Goal: Information Seeking & Learning: Compare options

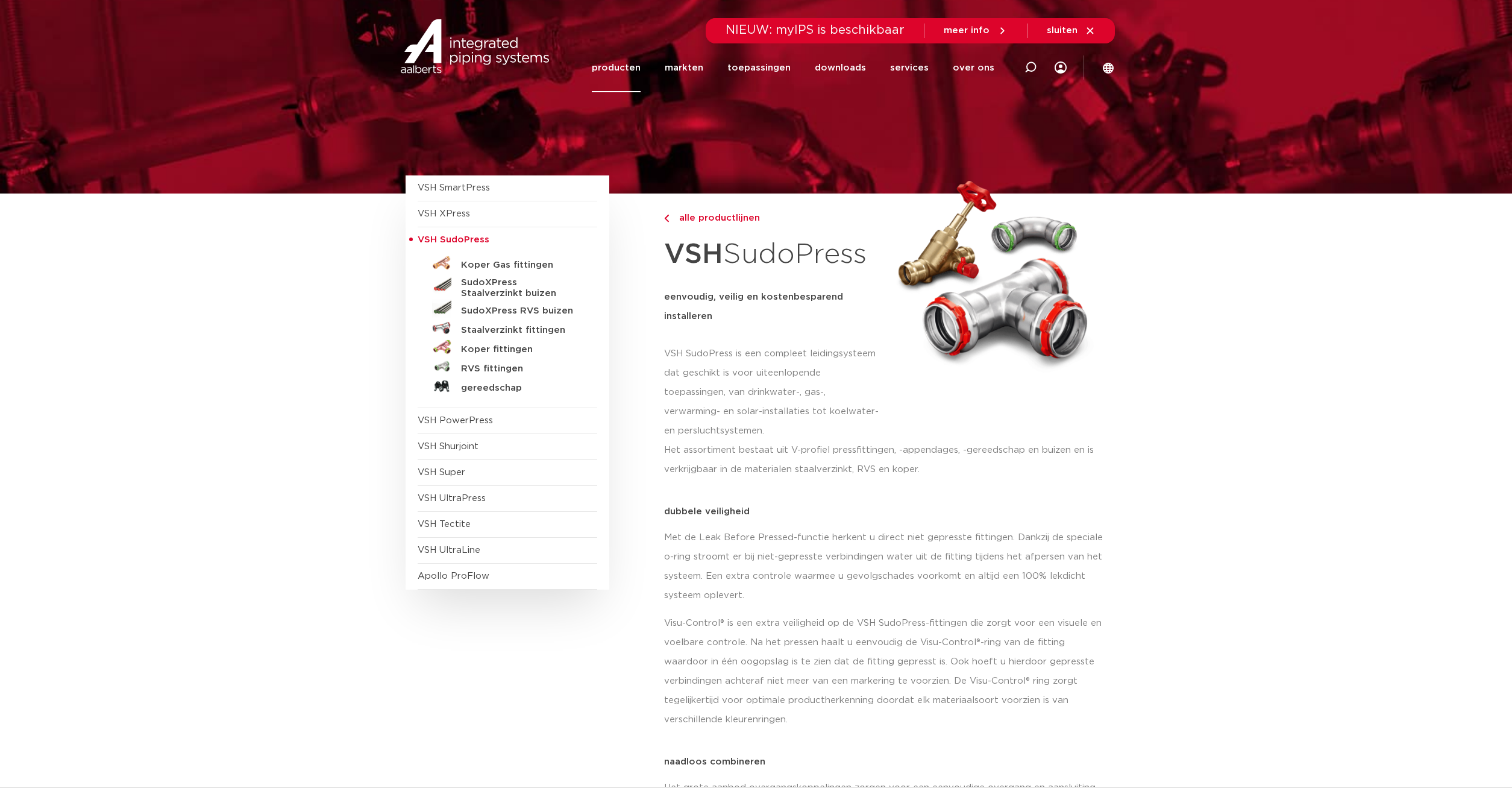
click at [515, 363] on link "RVS fittingen" at bounding box center [508, 366] width 180 height 19
click at [511, 369] on h5 "RVS fittingen" at bounding box center [520, 368] width 120 height 11
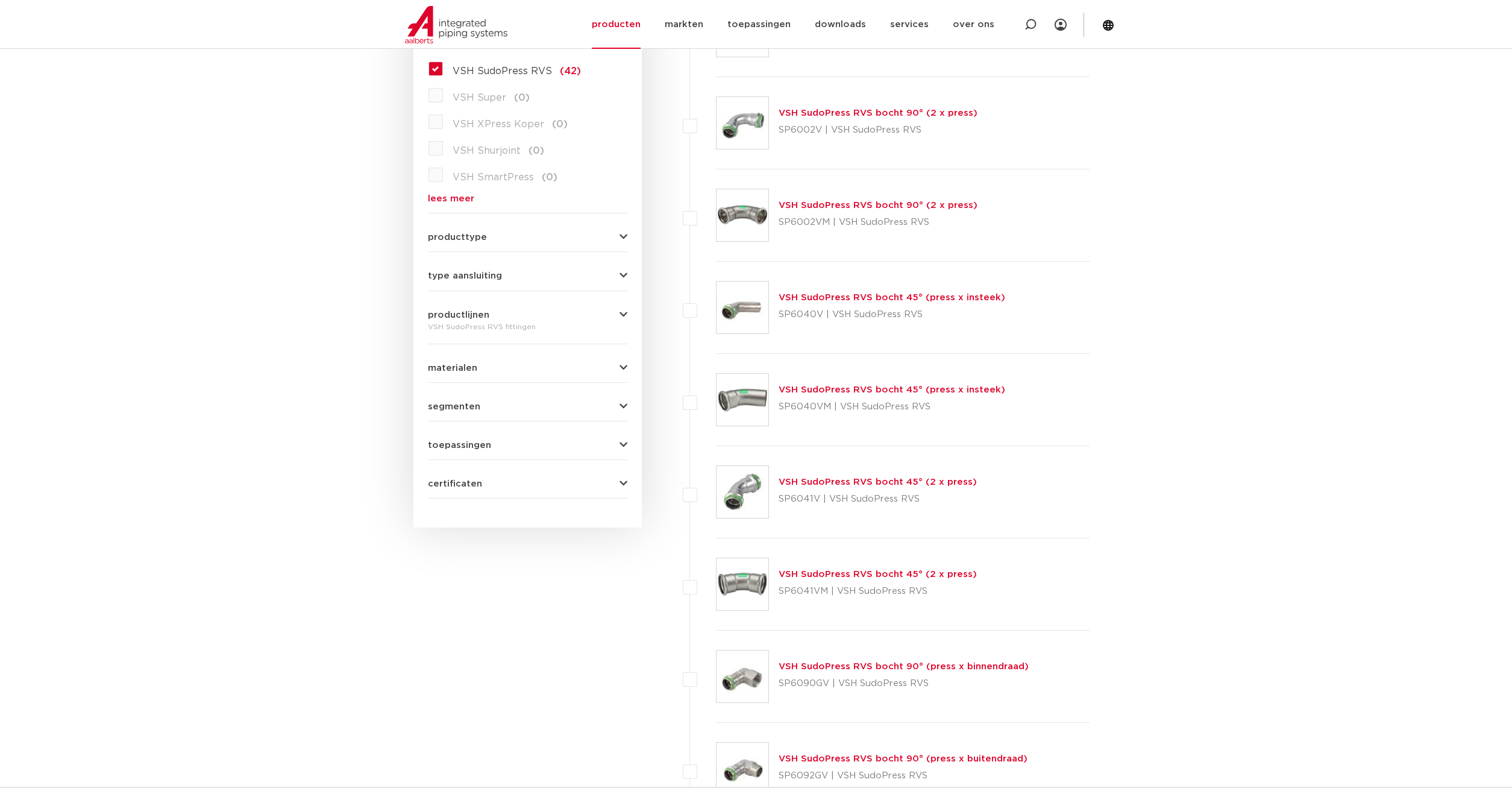
scroll to position [308, 0]
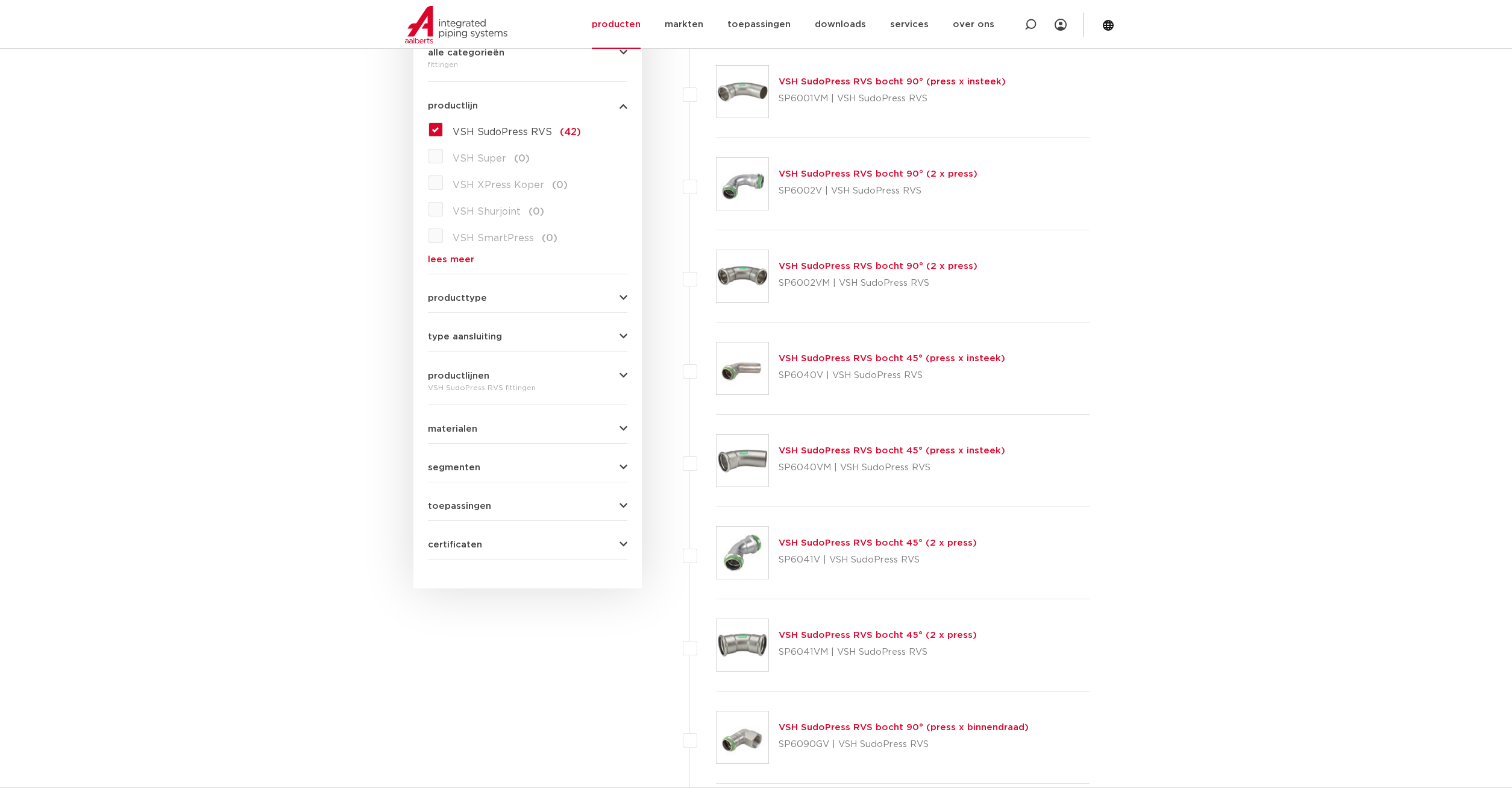
click at [496, 305] on form "zoek op naam of productnummer alle categorieën fittingen fittingen afsluiters b…" at bounding box center [527, 271] width 200 height 576
click at [468, 299] on span "producttype" at bounding box center [457, 298] width 59 height 9
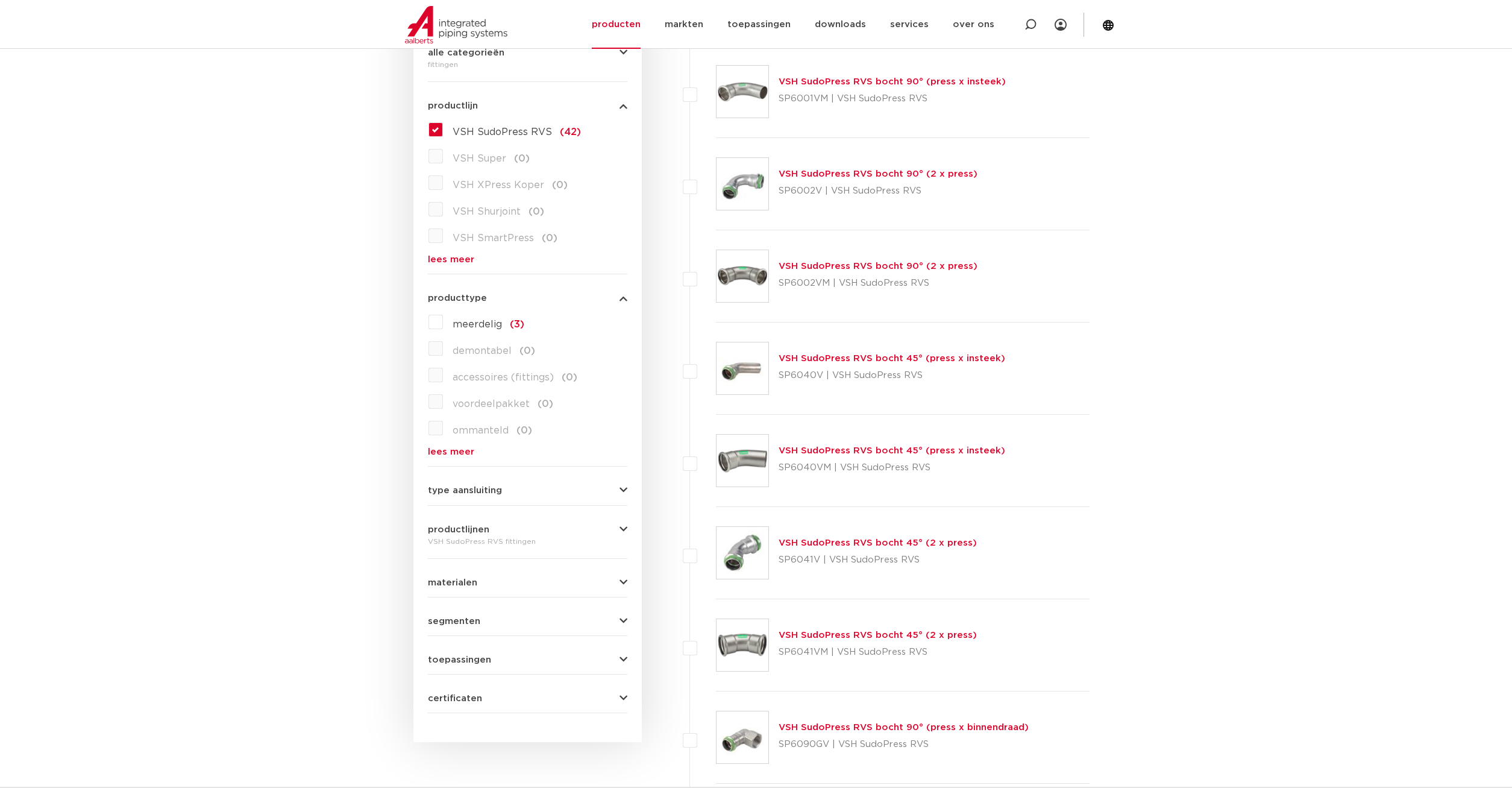
click at [486, 487] on span "type aansluiting" at bounding box center [464, 490] width 74 height 9
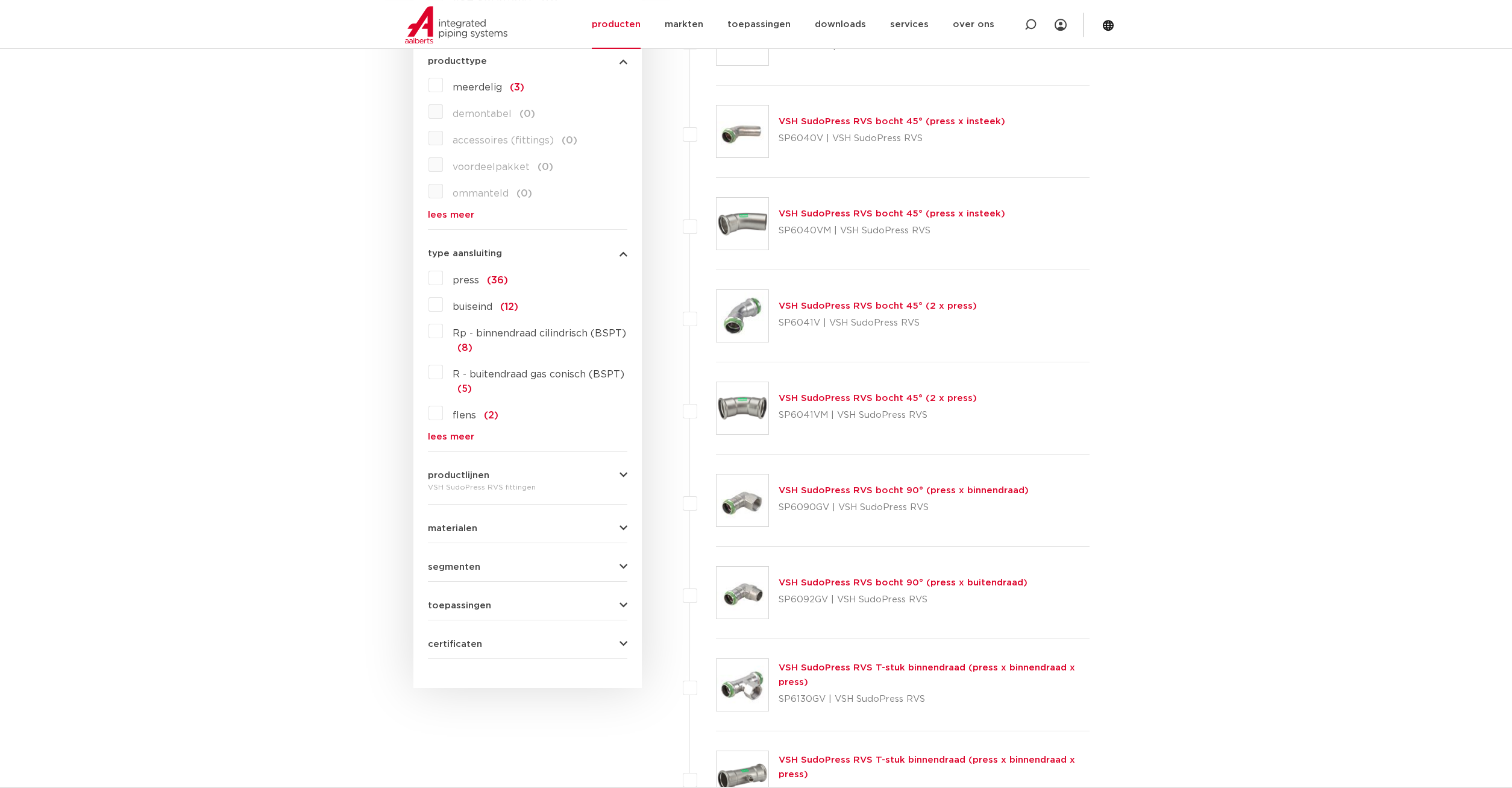
scroll to position [553, 0]
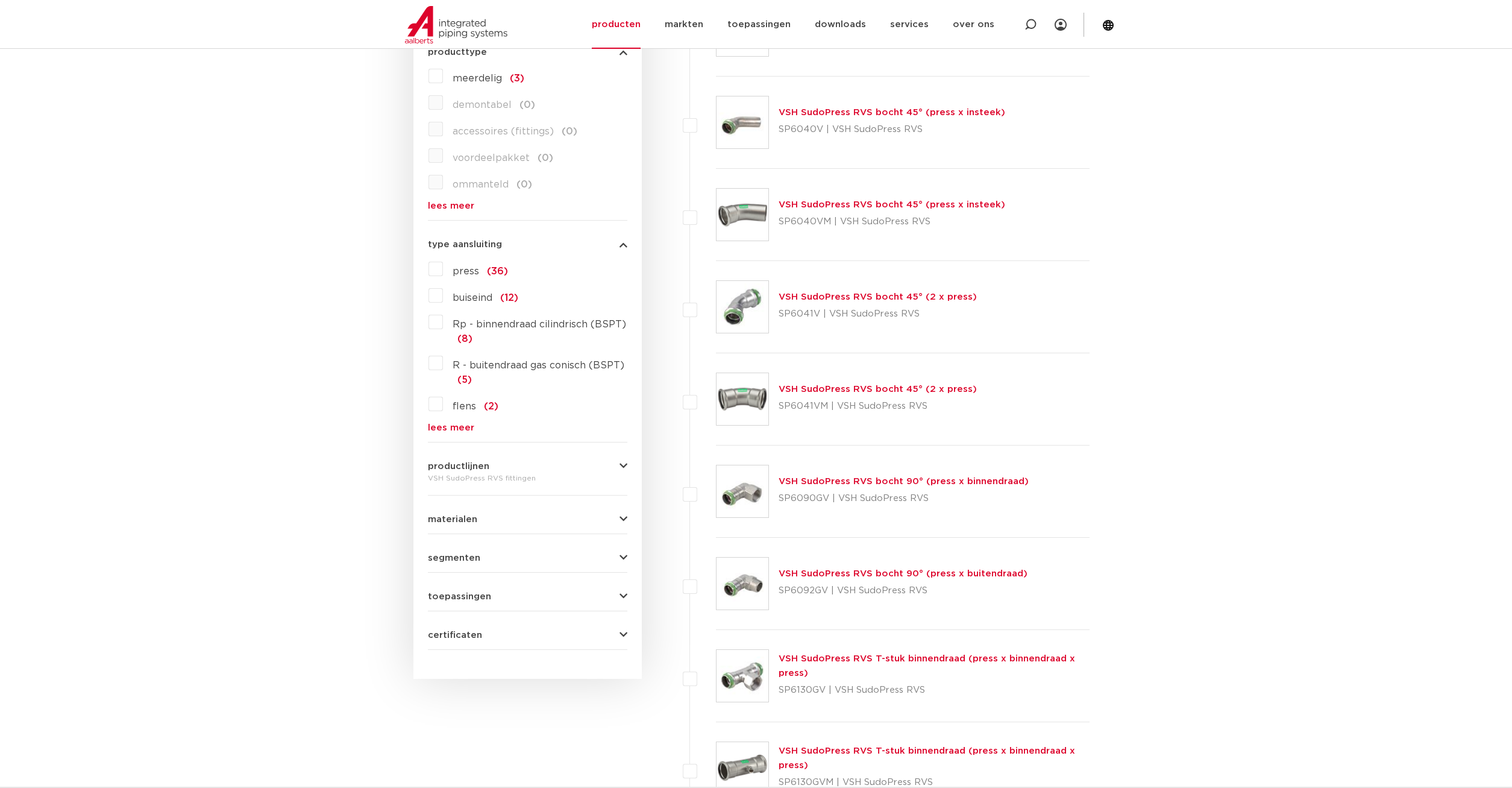
click at [490, 513] on div "materialen roestvaststaal (42) messing (0) staal (0) koper (0) brons (0) gietij…" at bounding box center [527, 514] width 200 height 19
click at [489, 519] on button "materialen" at bounding box center [527, 519] width 200 height 9
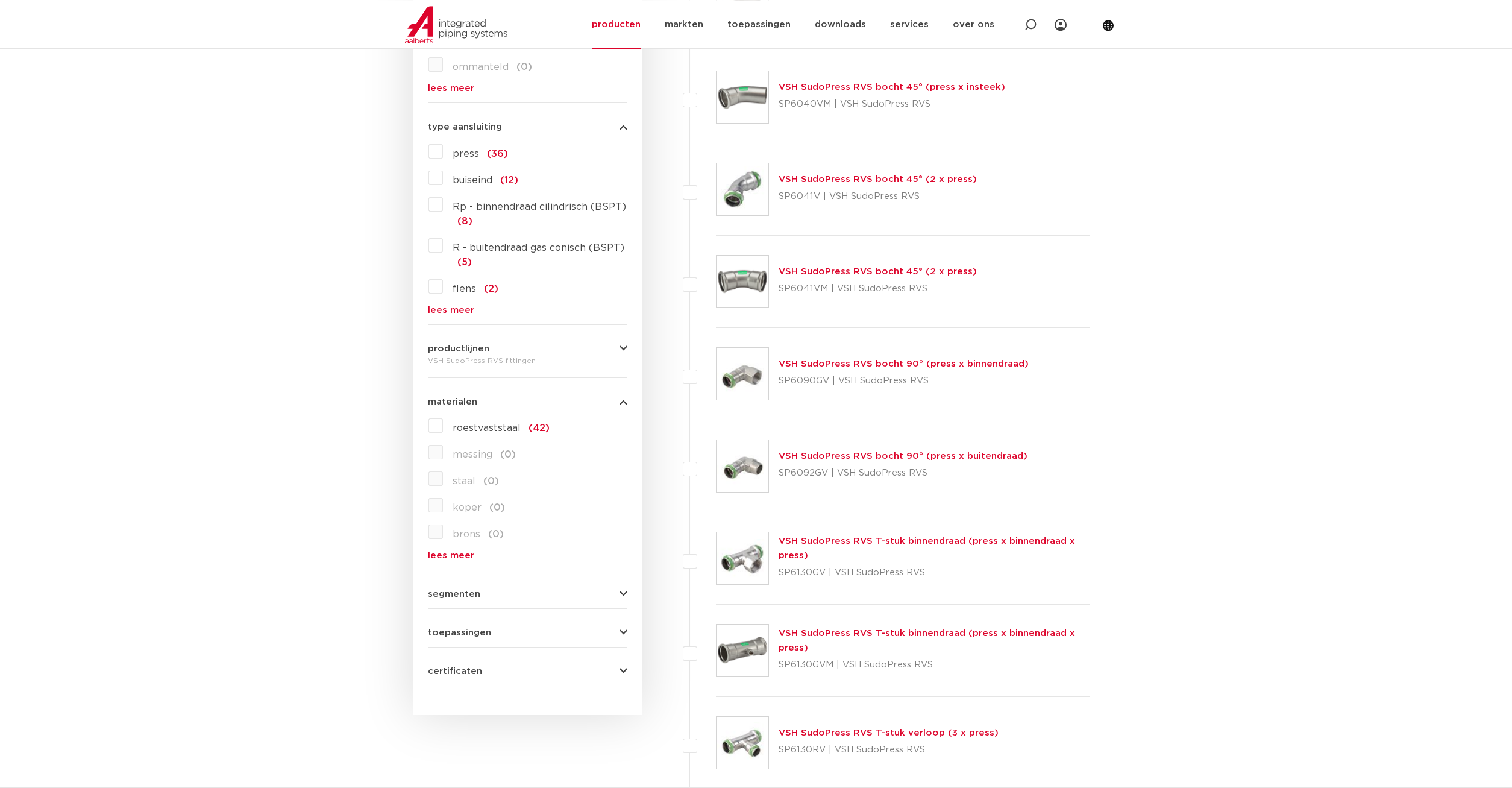
scroll to position [676, 0]
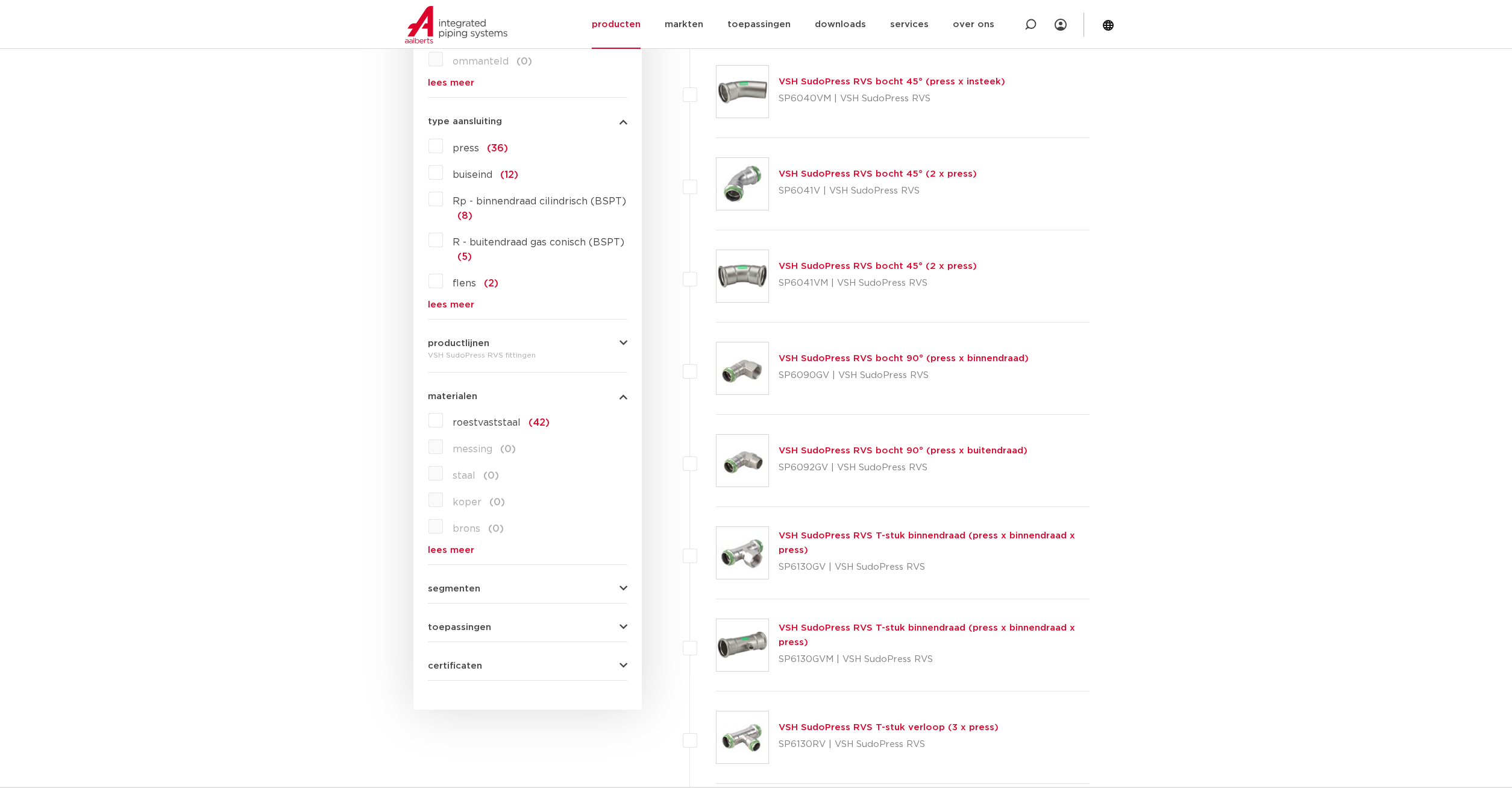
click at [496, 596] on form "zoek op naam of productnummer alle categorieën fittingen fittingen afsluiters b…" at bounding box center [527, 148] width 200 height 1067
click at [480, 589] on button "segmenten" at bounding box center [527, 588] width 200 height 9
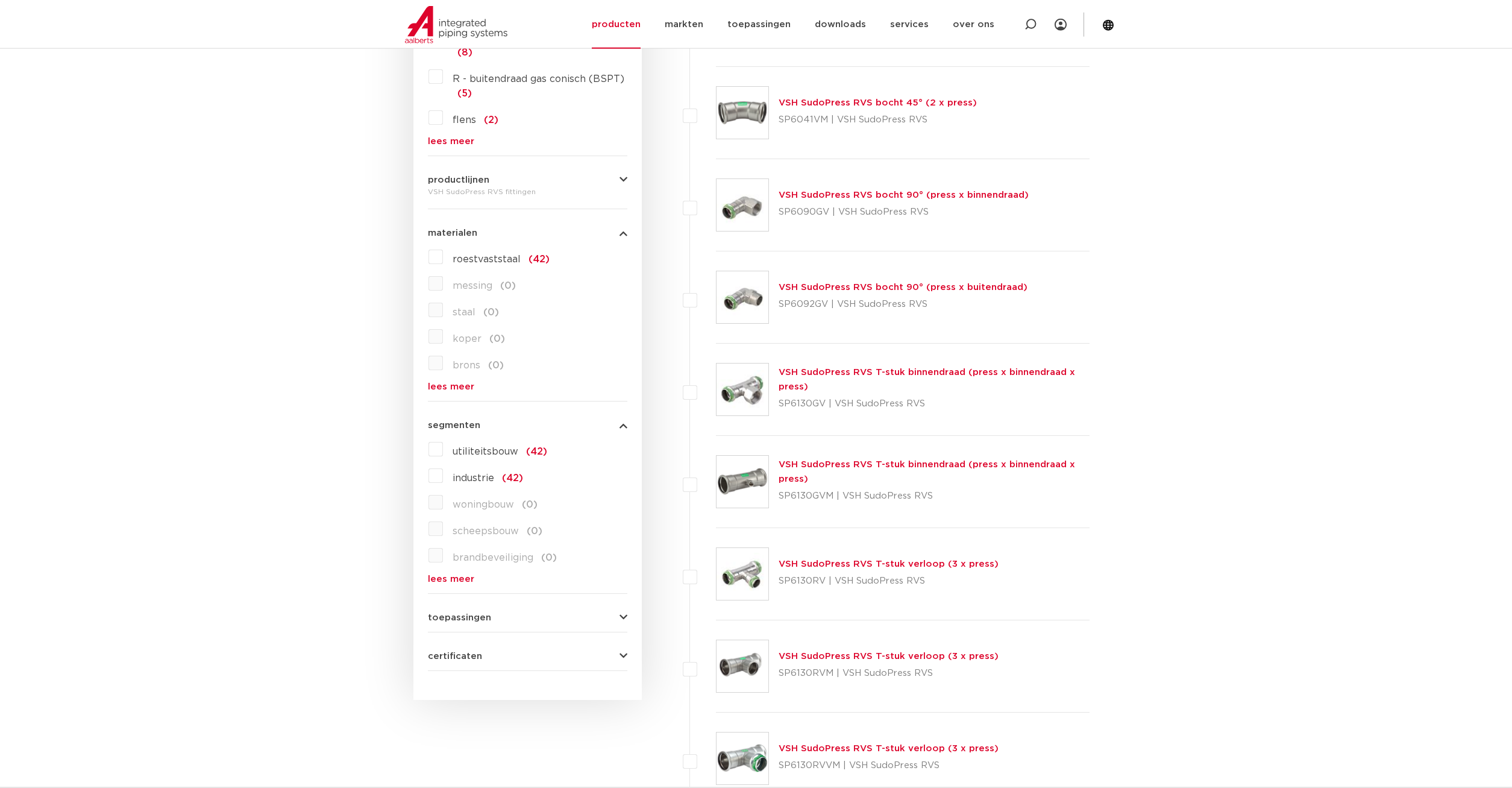
scroll to position [861, 0]
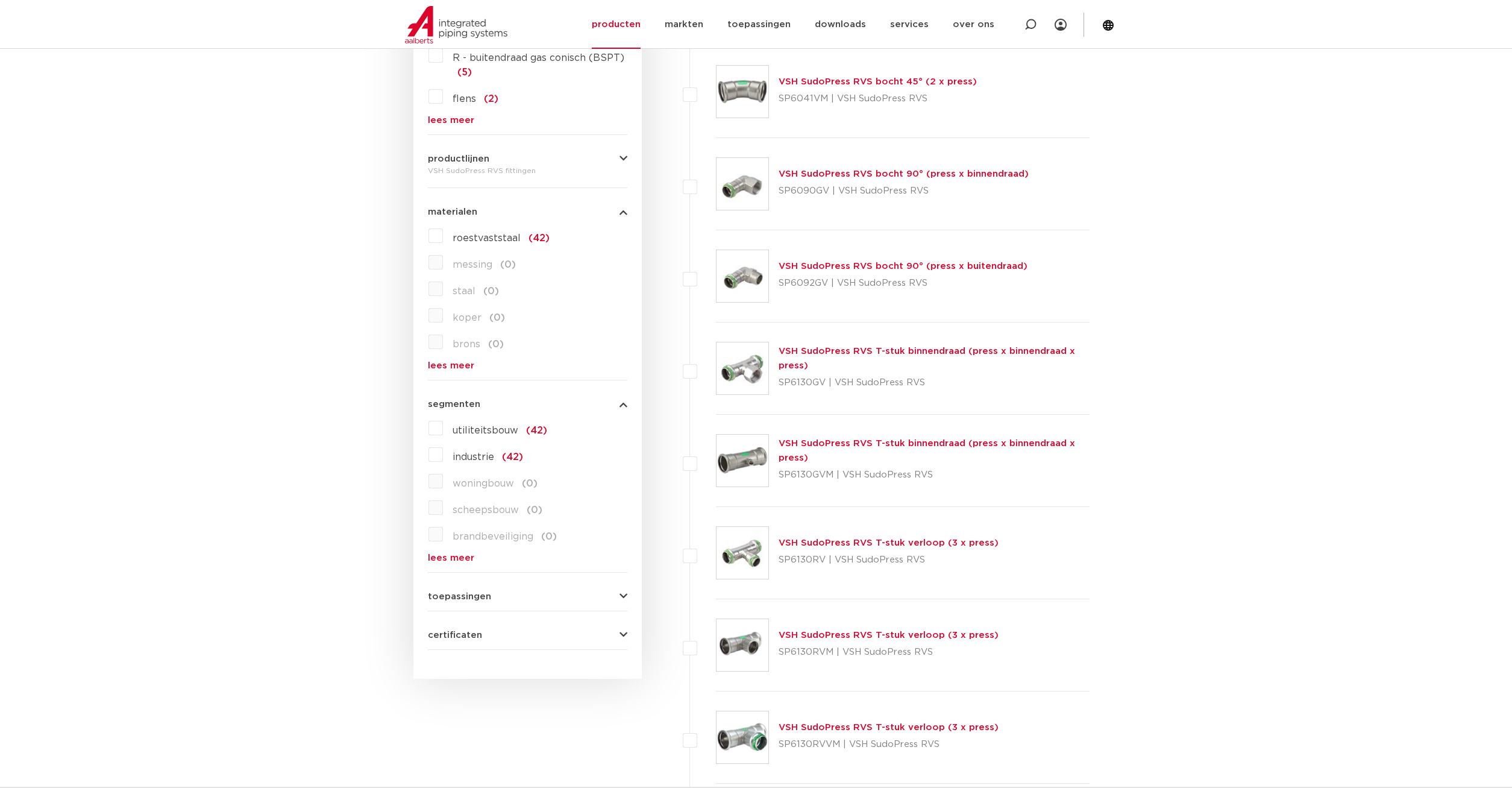
click at [482, 599] on span "toepassingen" at bounding box center [459, 596] width 63 height 9
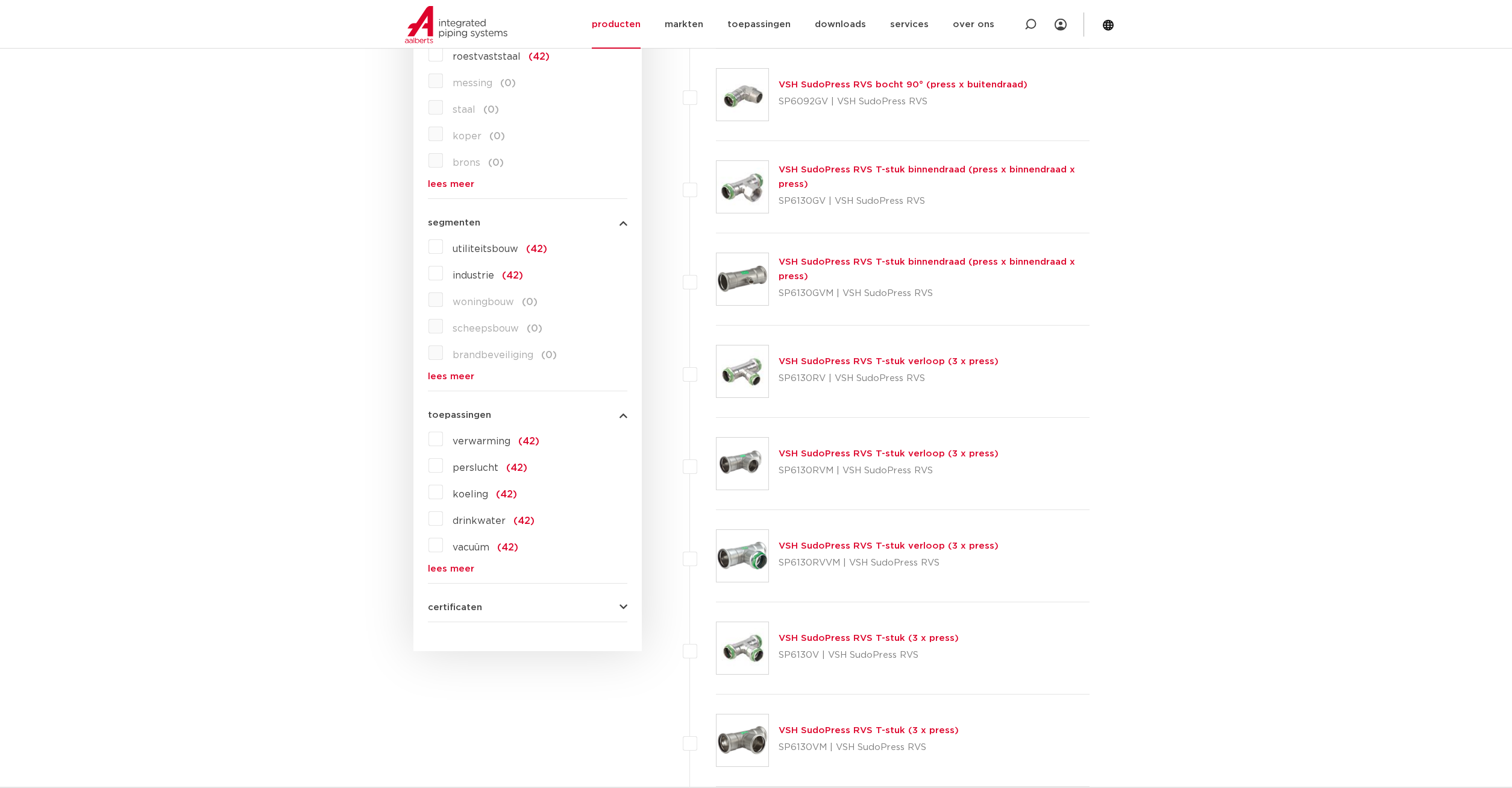
scroll to position [1045, 0]
click at [443, 439] on label "verwarming (42)" at bounding box center [491, 436] width 96 height 19
click at [0, 0] on input "verwarming (42)" at bounding box center [0, 0] width 0 height 0
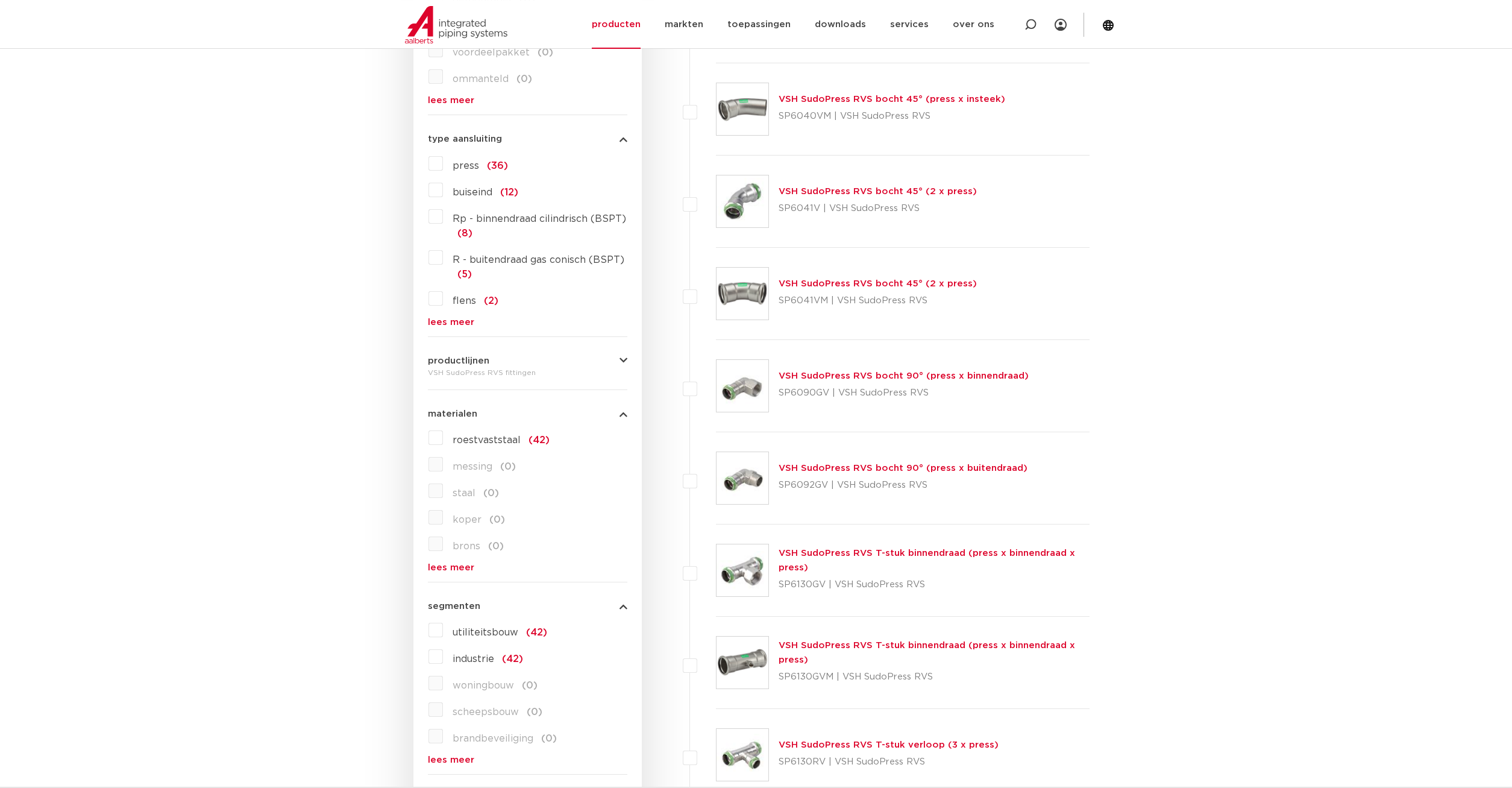
scroll to position [553, 0]
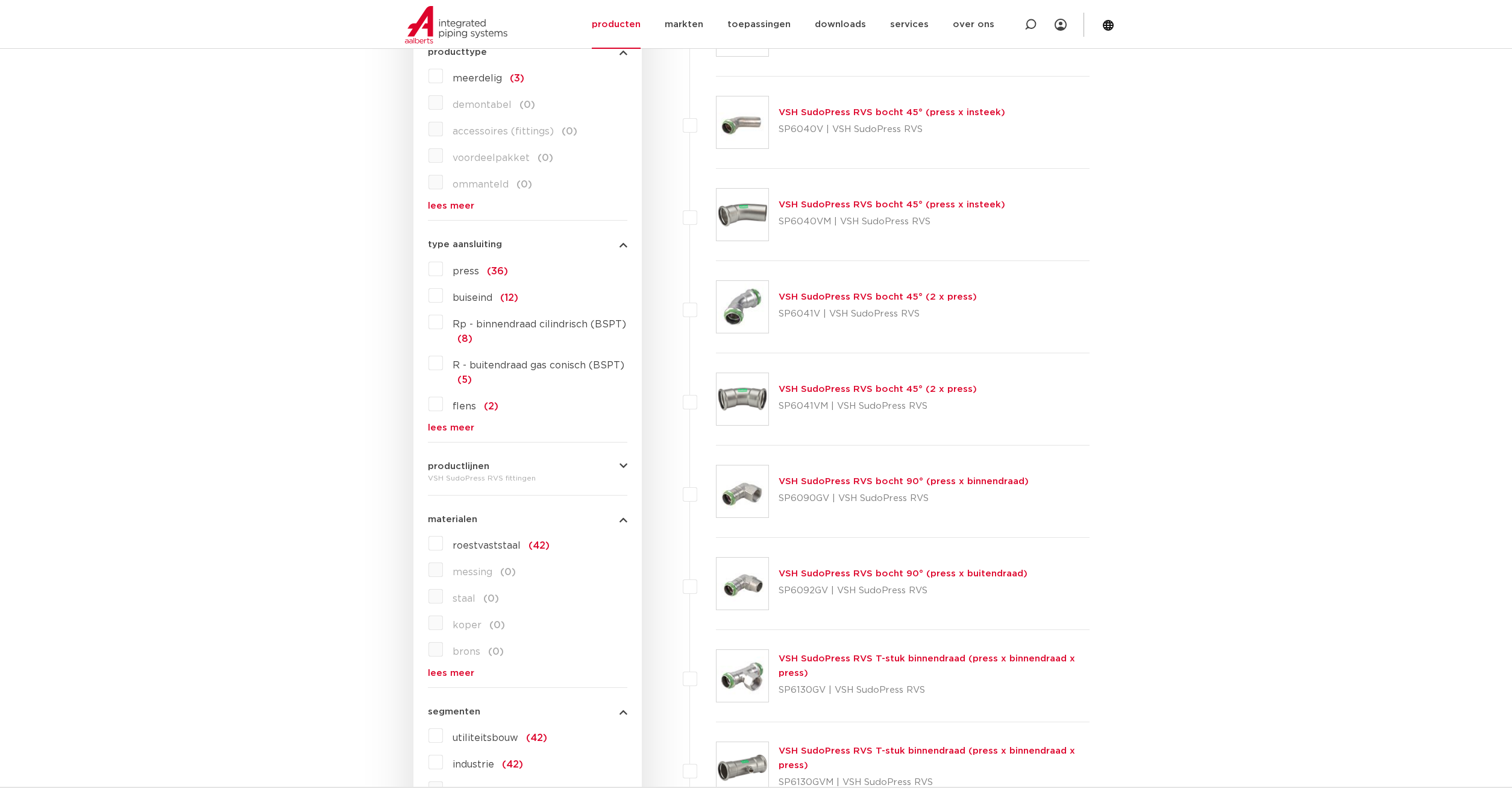
click at [841, 297] on link "VSH SudoPress RVS bocht 45° (2 x press)" at bounding box center [878, 296] width 198 height 9
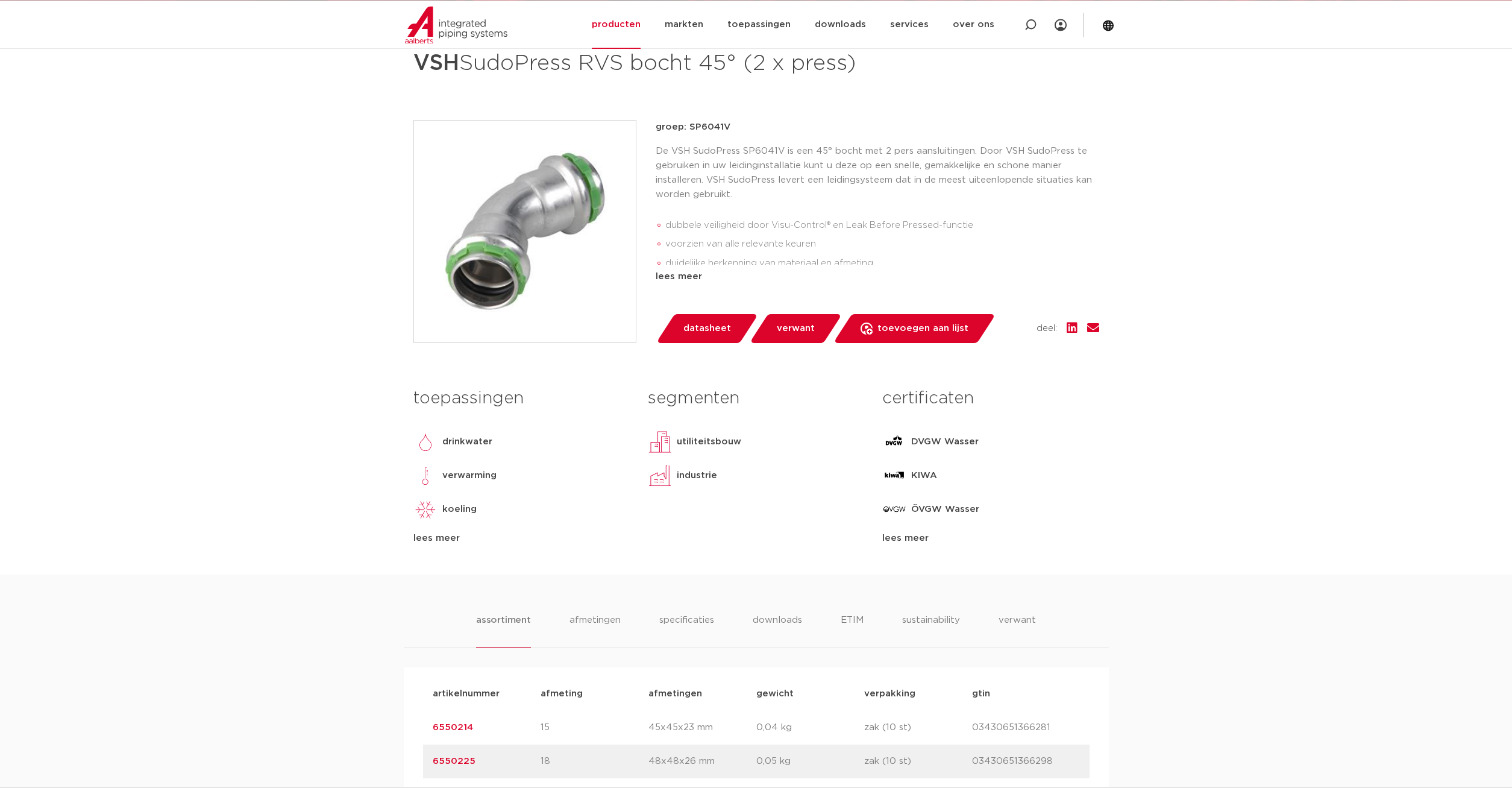
scroll to position [184, 0]
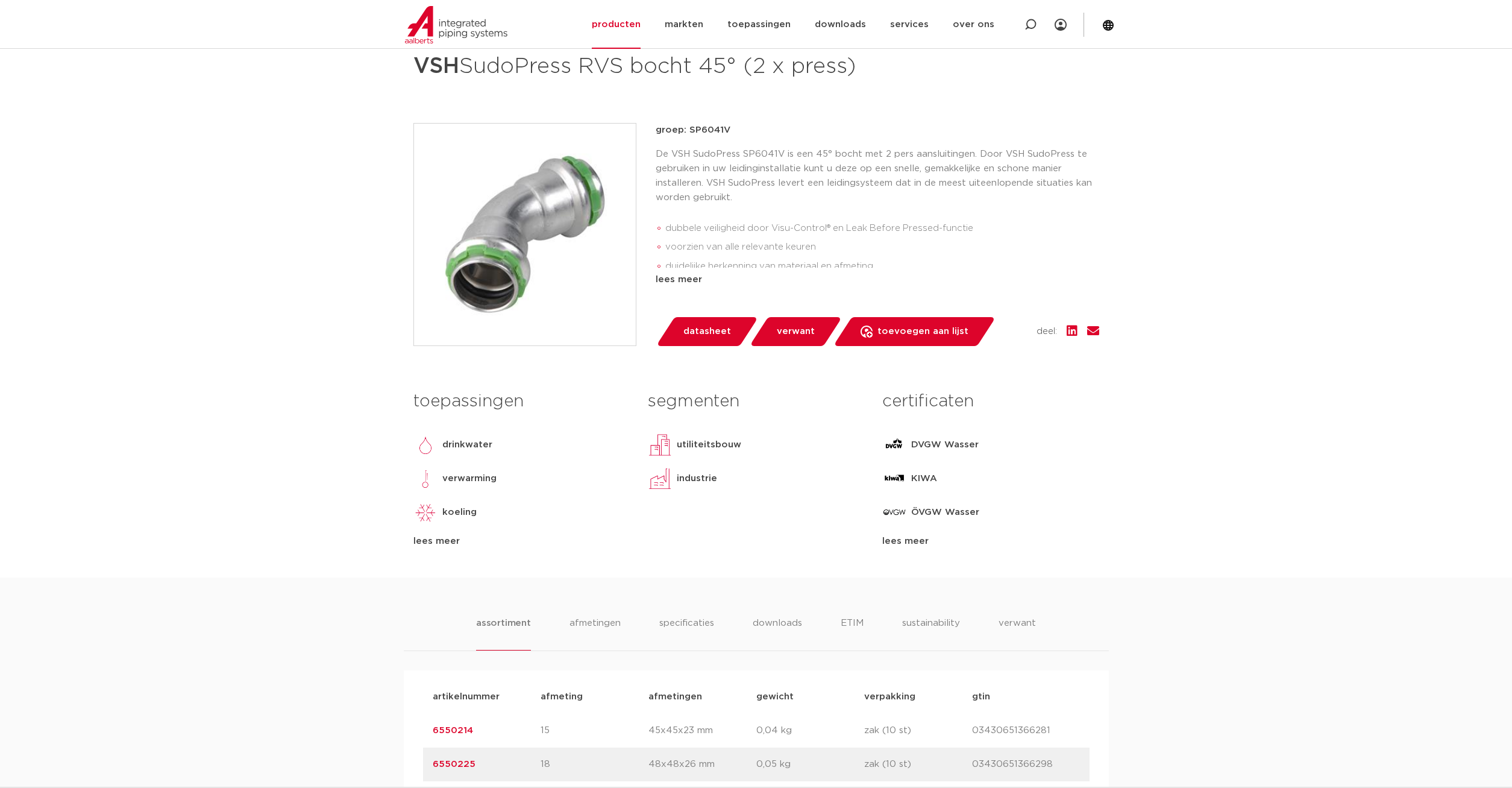
click at [711, 336] on span "datasheet" at bounding box center [708, 331] width 47 height 19
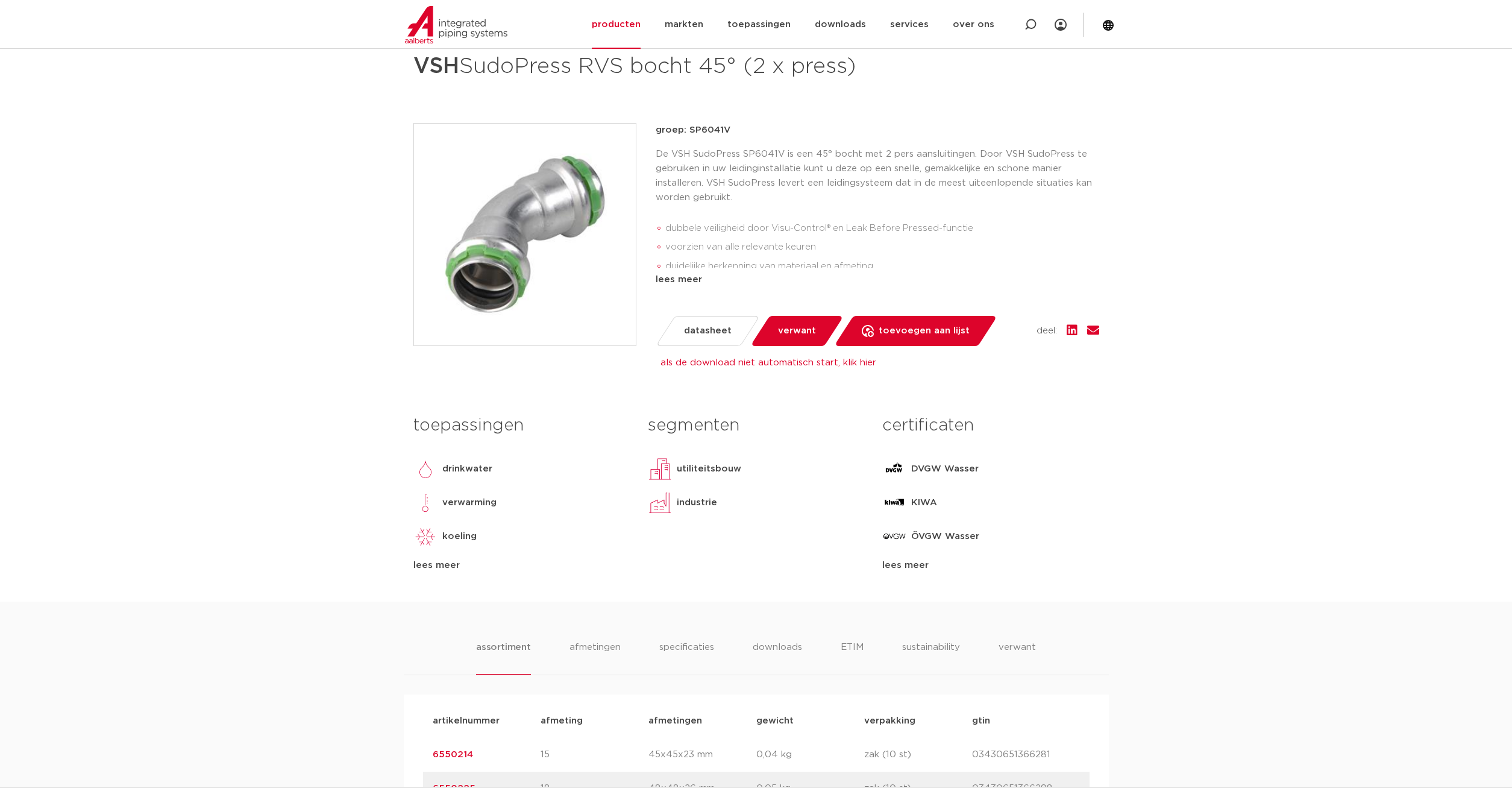
scroll to position [0, 0]
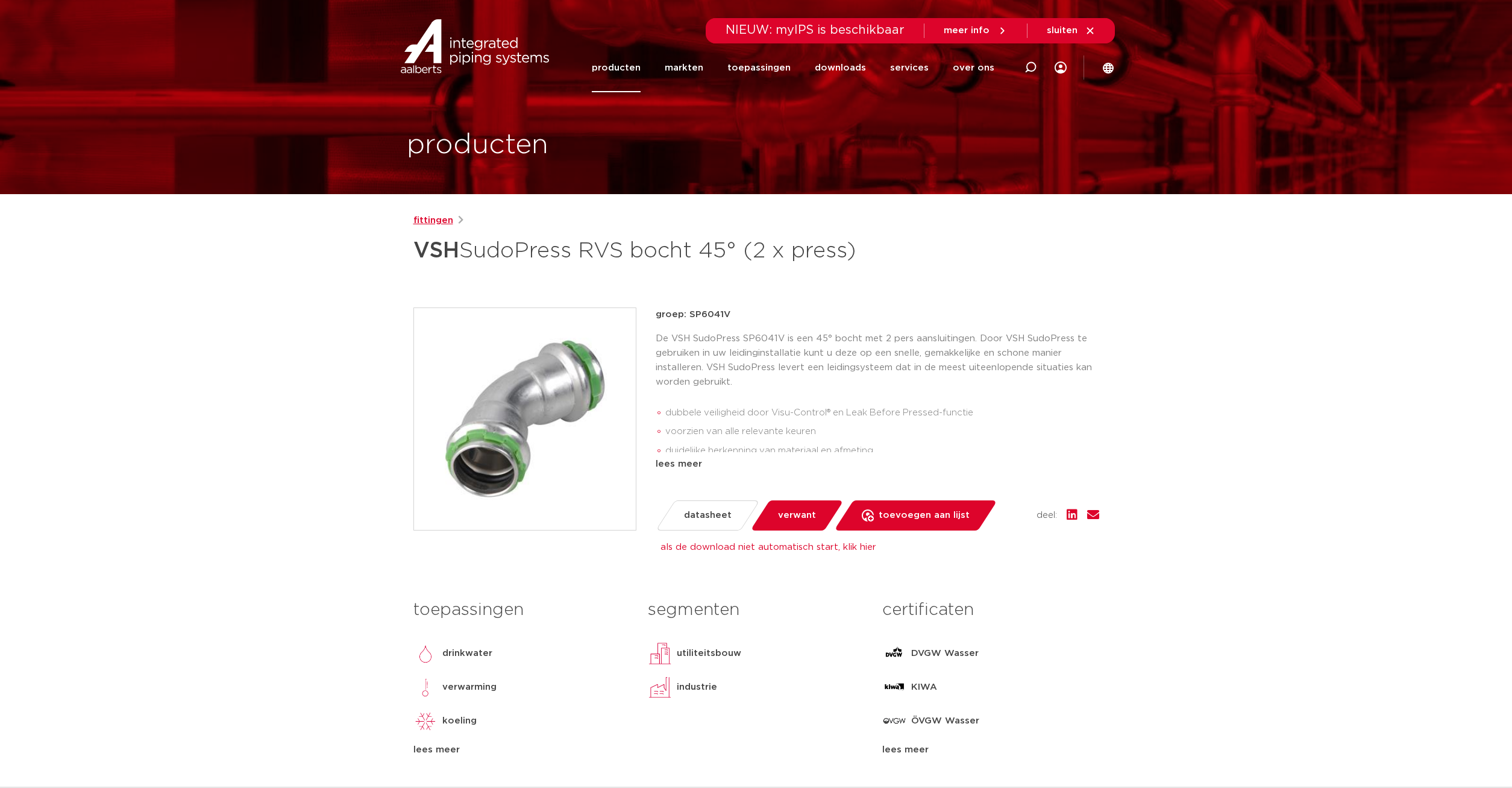
click at [448, 220] on link "fittingen" at bounding box center [433, 221] width 40 height 15
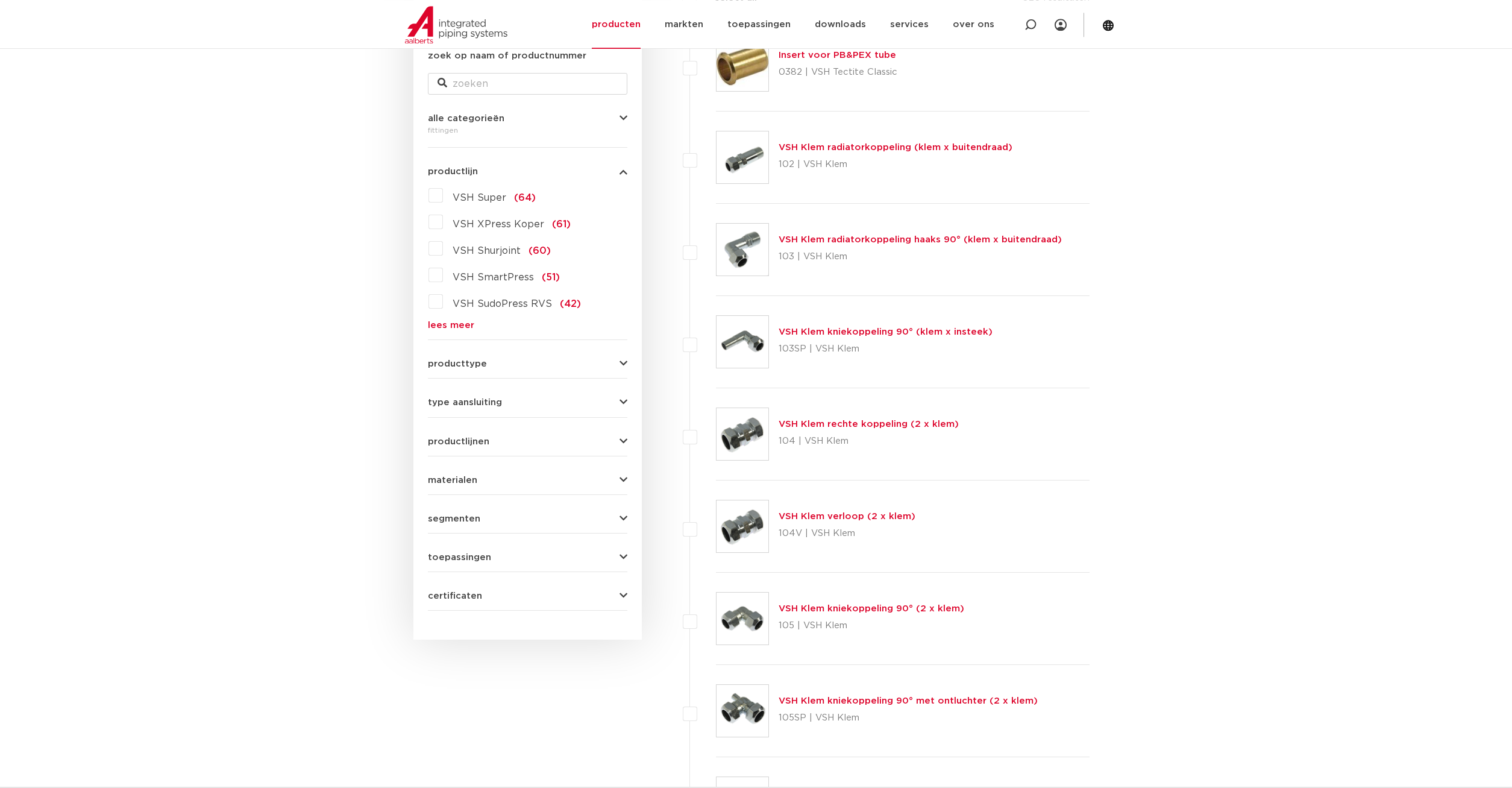
scroll to position [184, 0]
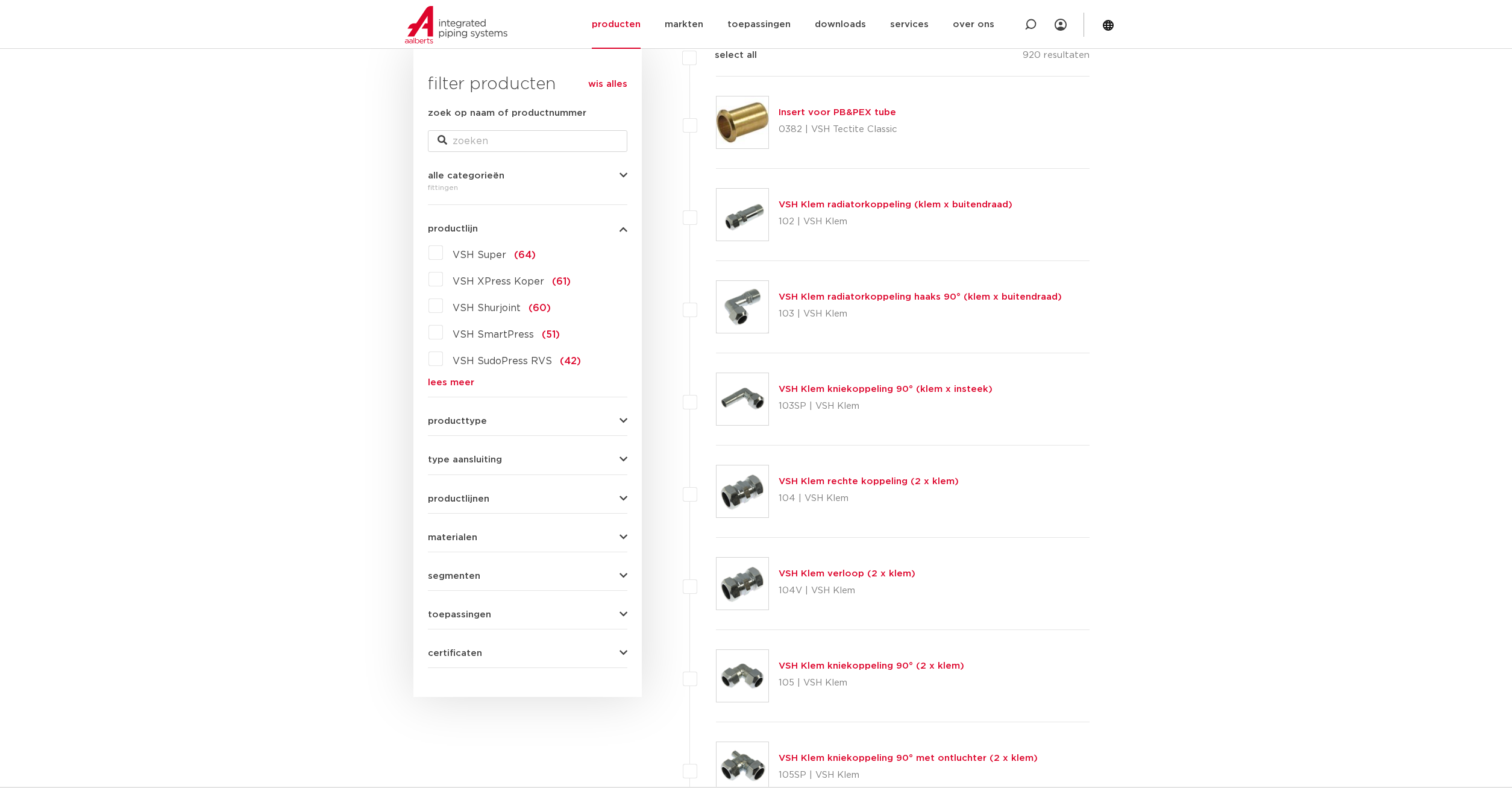
click at [463, 385] on link "lees meer" at bounding box center [527, 382] width 200 height 9
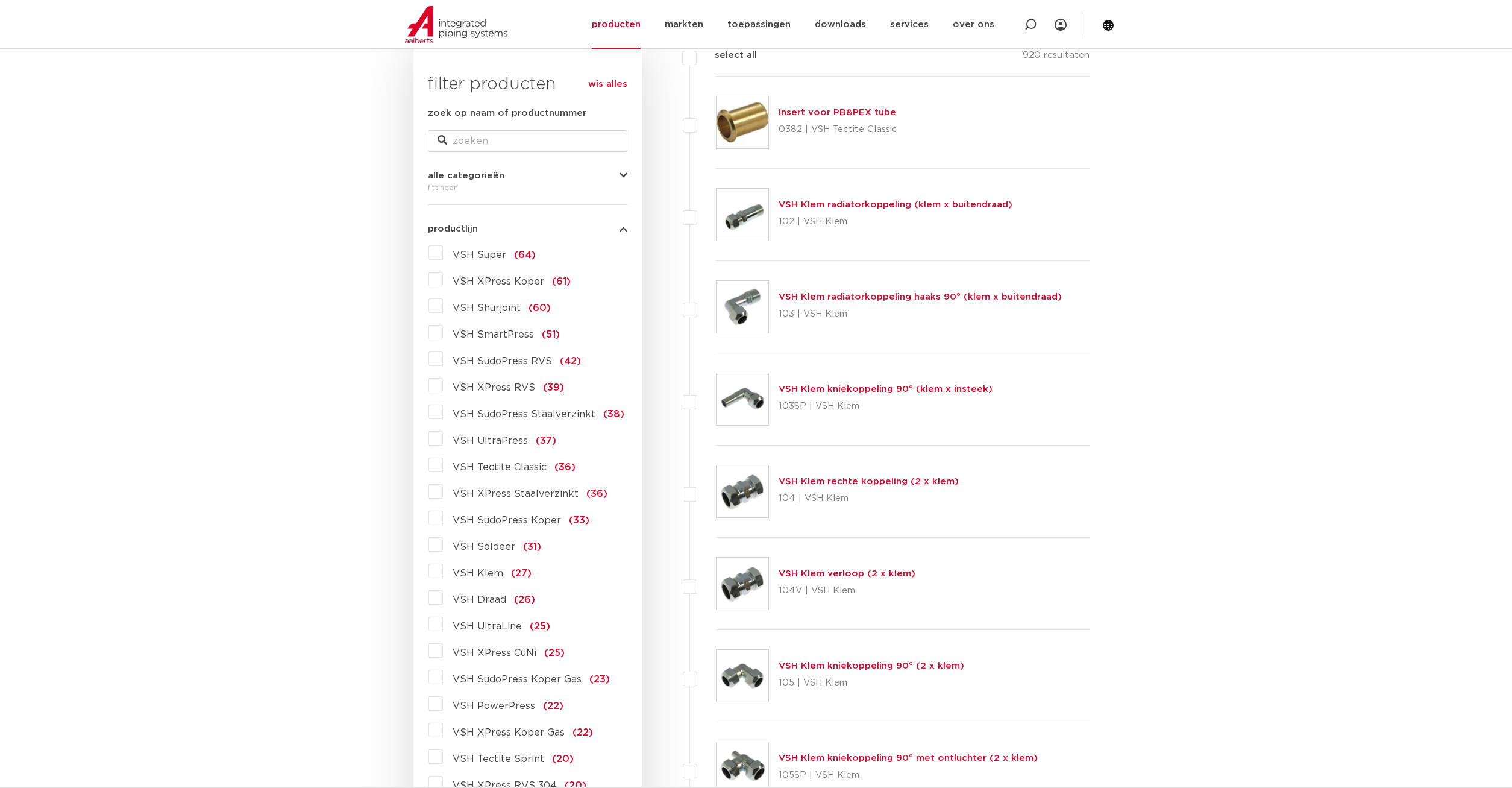
click at [443, 386] on label "VSH XPress RVS (39)" at bounding box center [504, 384] width 121 height 19
click at [0, 0] on input "VSH XPress RVS (39)" at bounding box center [0, 0] width 0 height 0
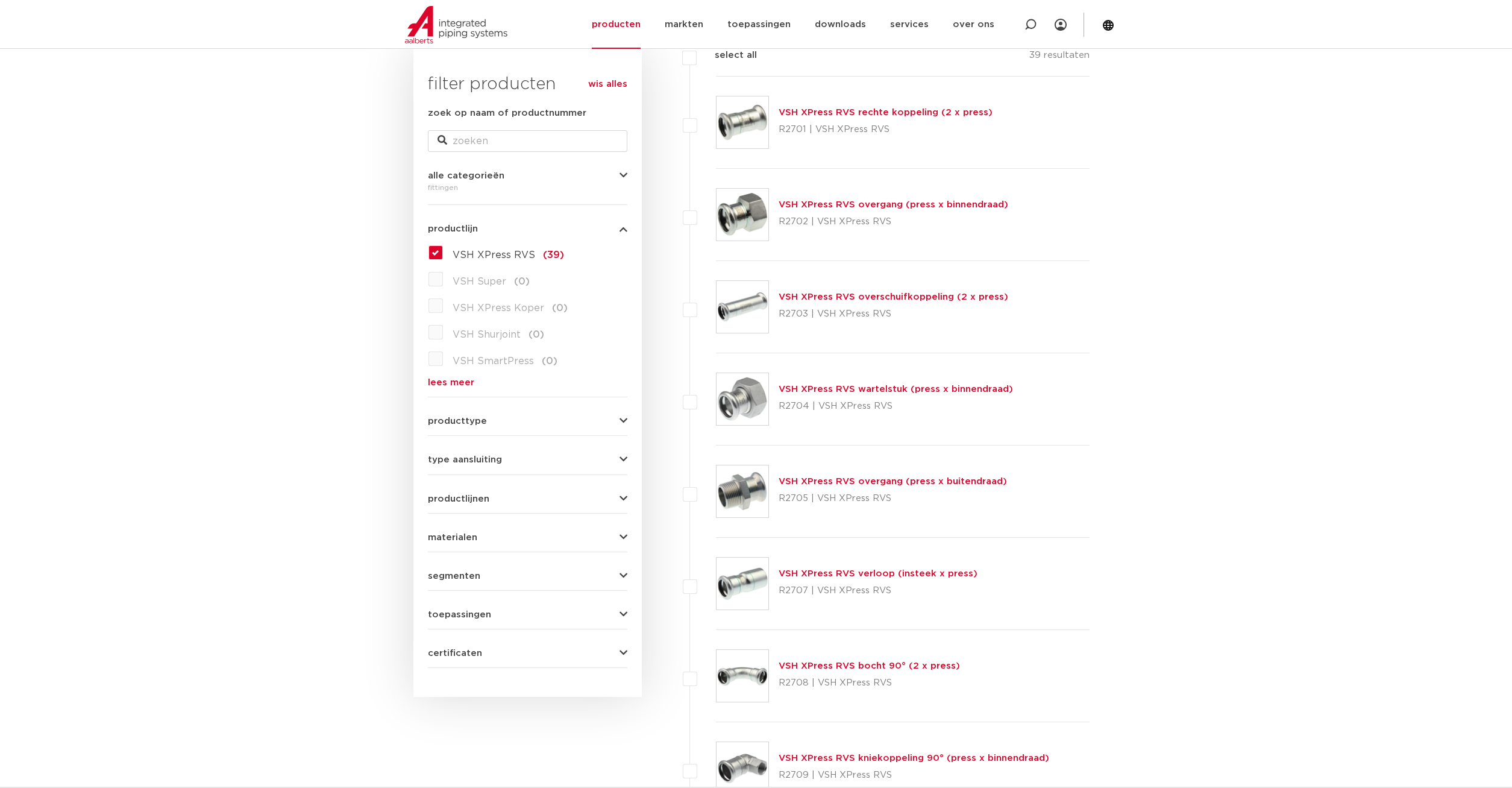
scroll to position [184, 0]
click at [846, 112] on link "VSH XPress RVS rechte koppeling (2 x press)" at bounding box center [886, 112] width 214 height 9
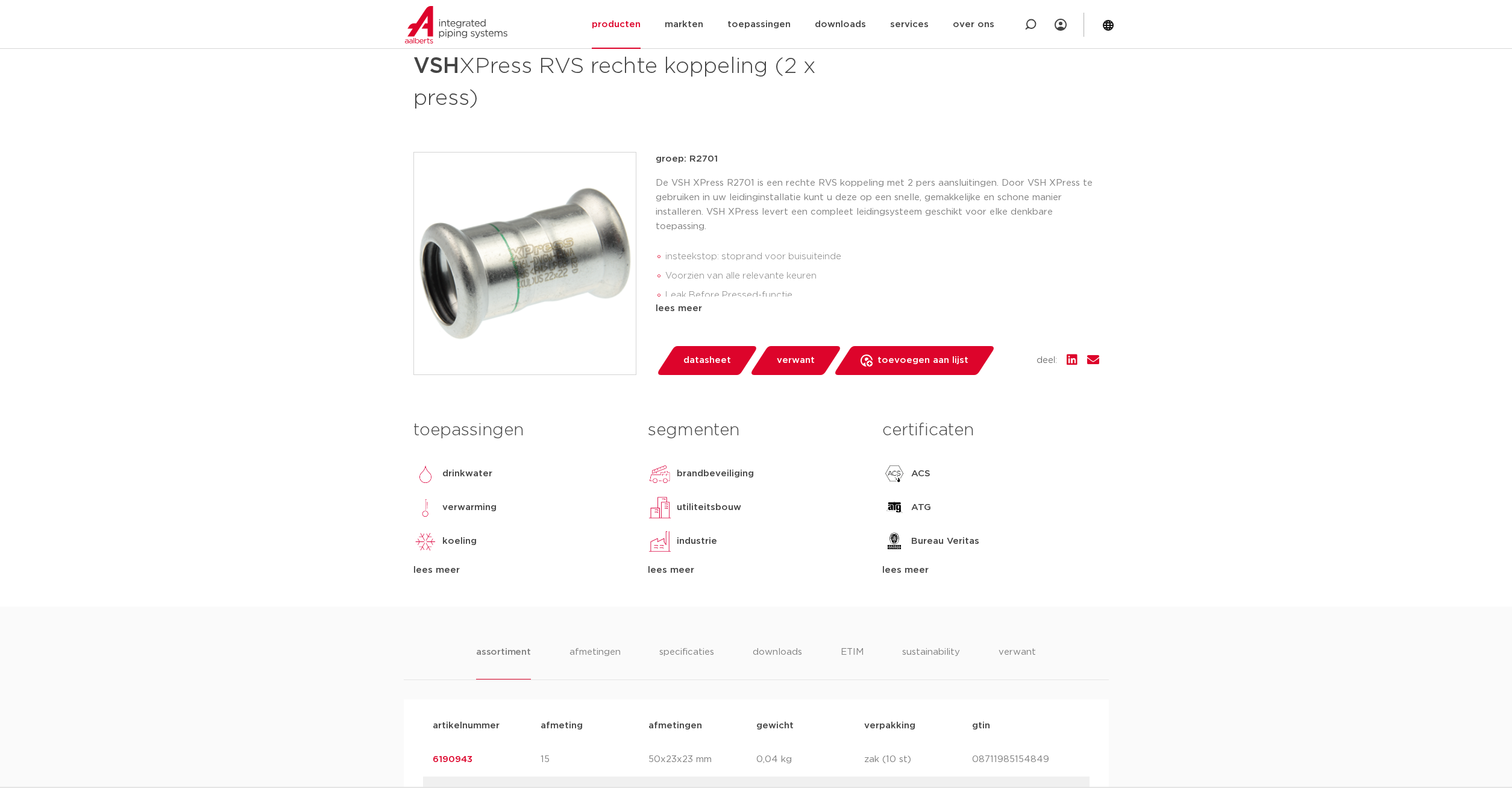
scroll to position [184, 0]
click at [709, 359] on span "datasheet" at bounding box center [708, 360] width 47 height 19
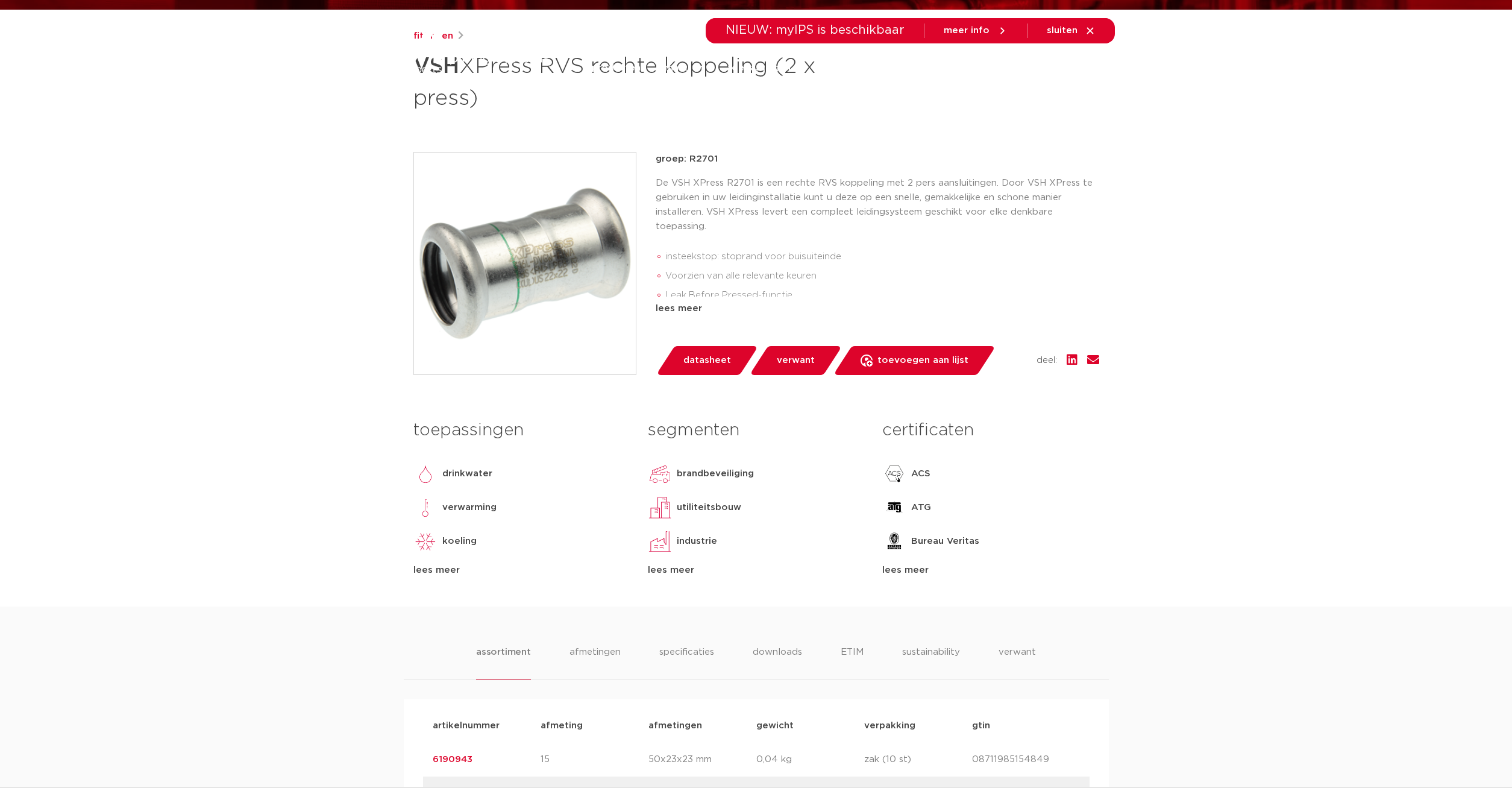
scroll to position [184, 0]
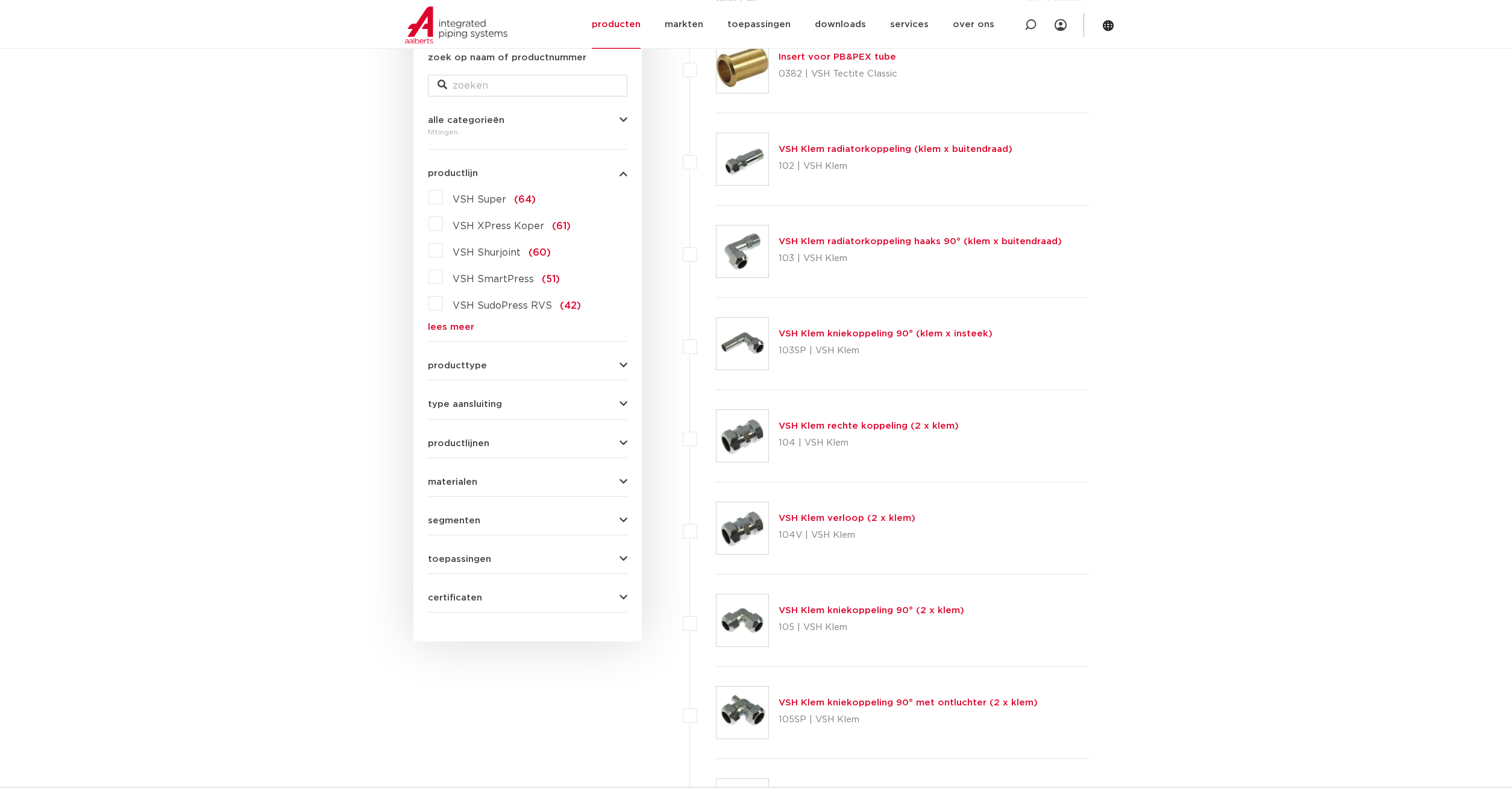
scroll to position [184, 0]
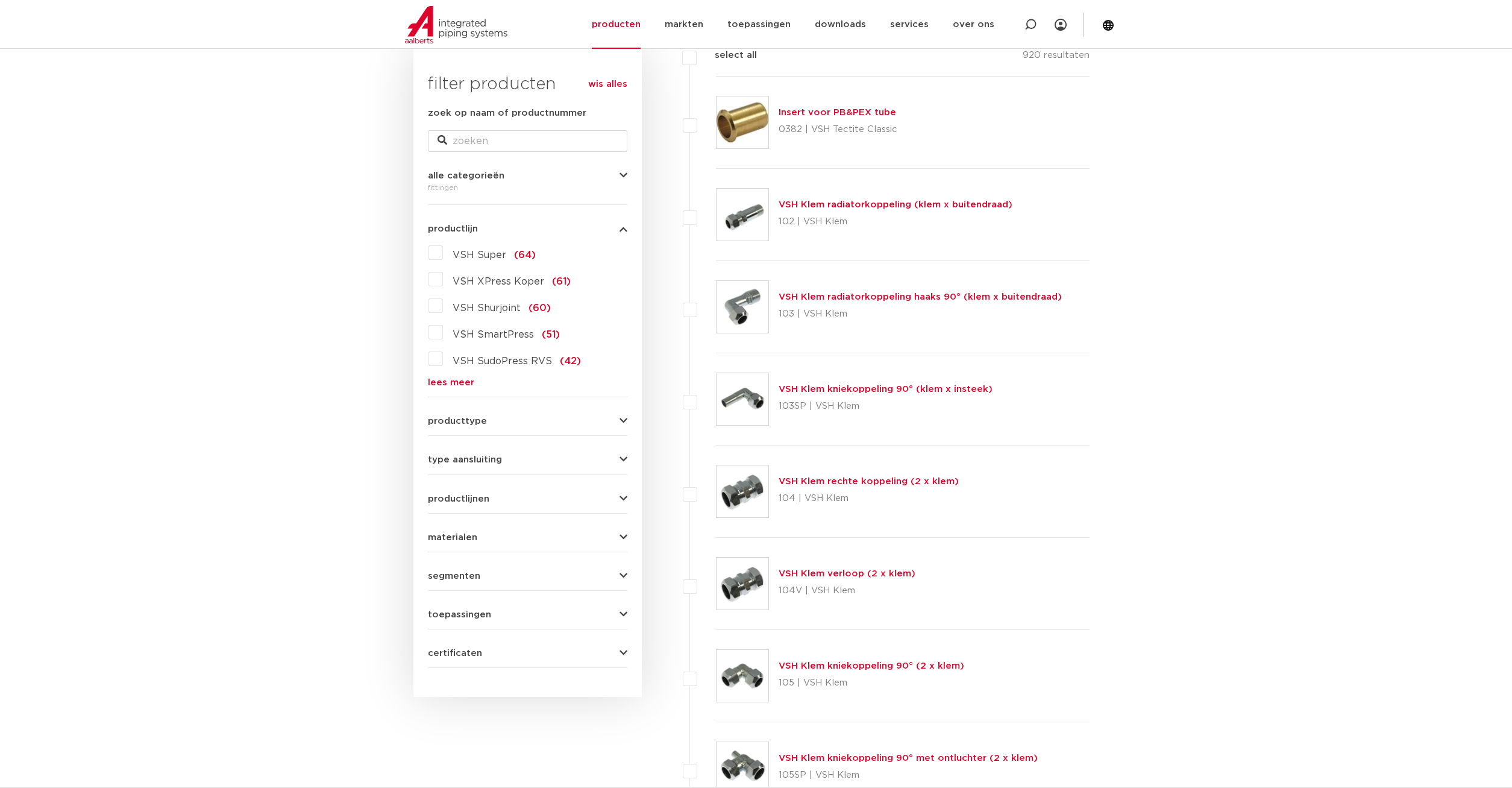
click at [462, 384] on link "lees meer" at bounding box center [527, 382] width 200 height 9
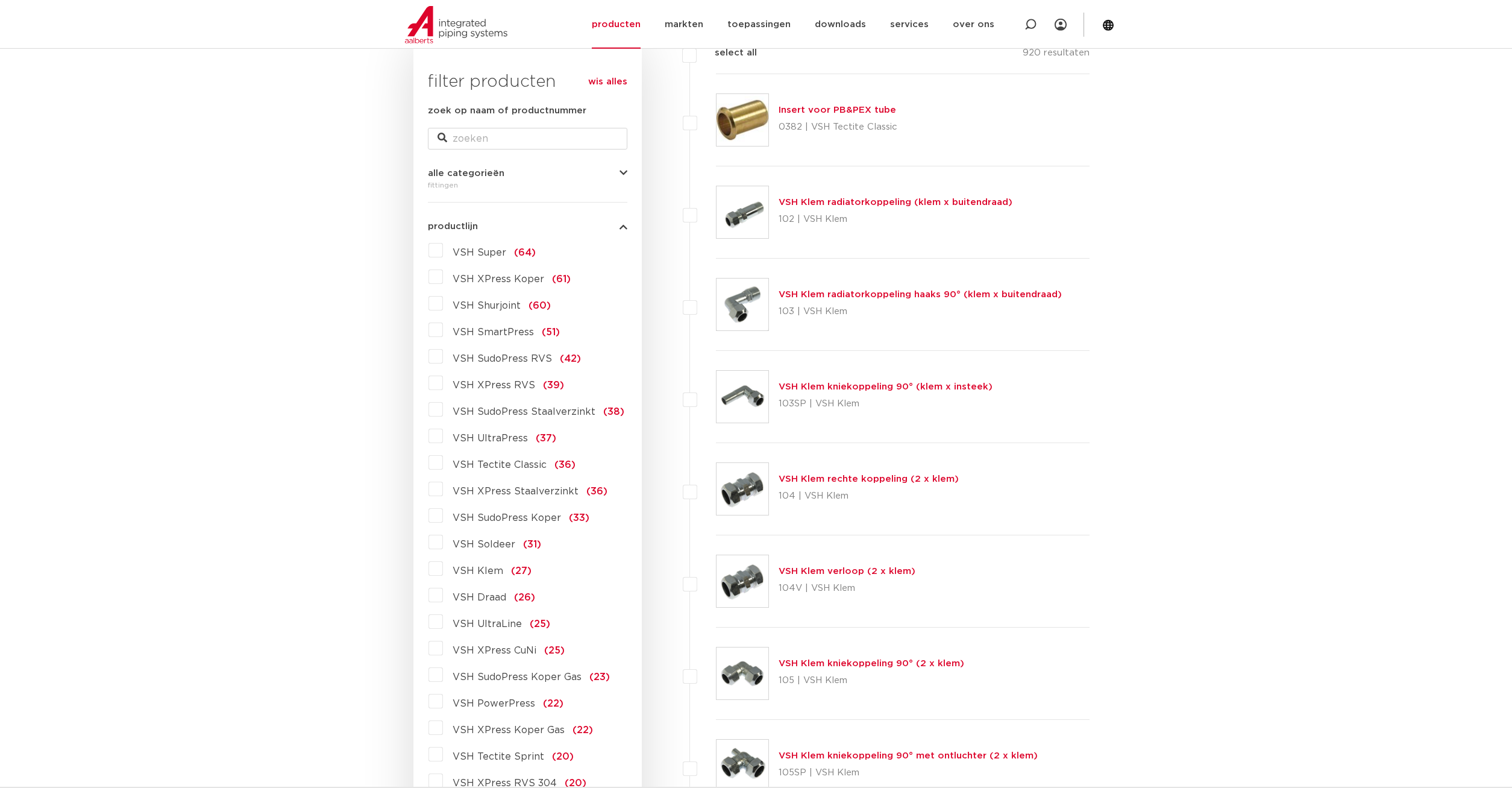
scroll to position [308, 0]
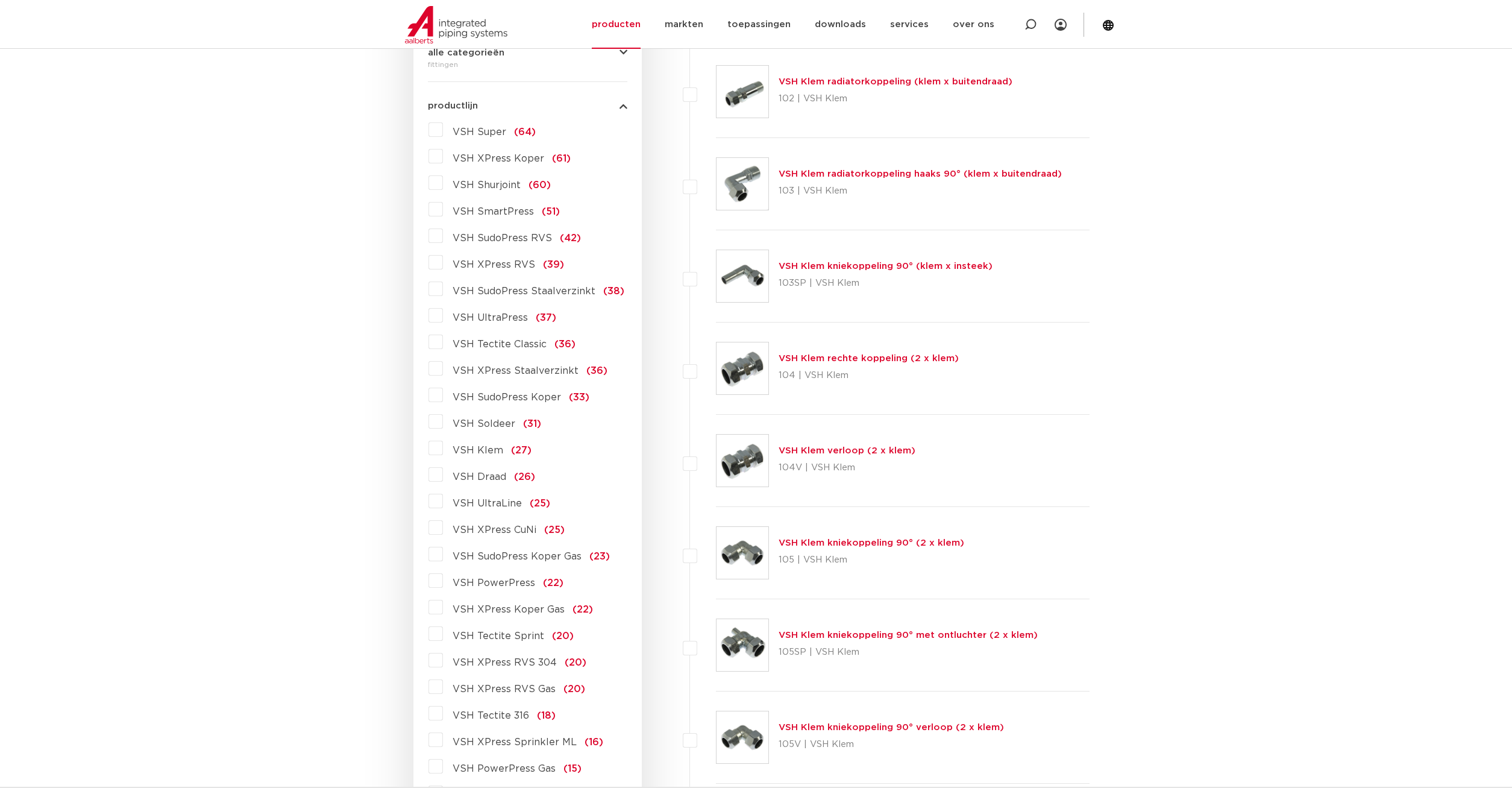
click at [443, 266] on label "VSH XPress RVS (39)" at bounding box center [504, 261] width 121 height 19
click at [0, 0] on input "VSH XPress RVS (39)" at bounding box center [0, 0] width 0 height 0
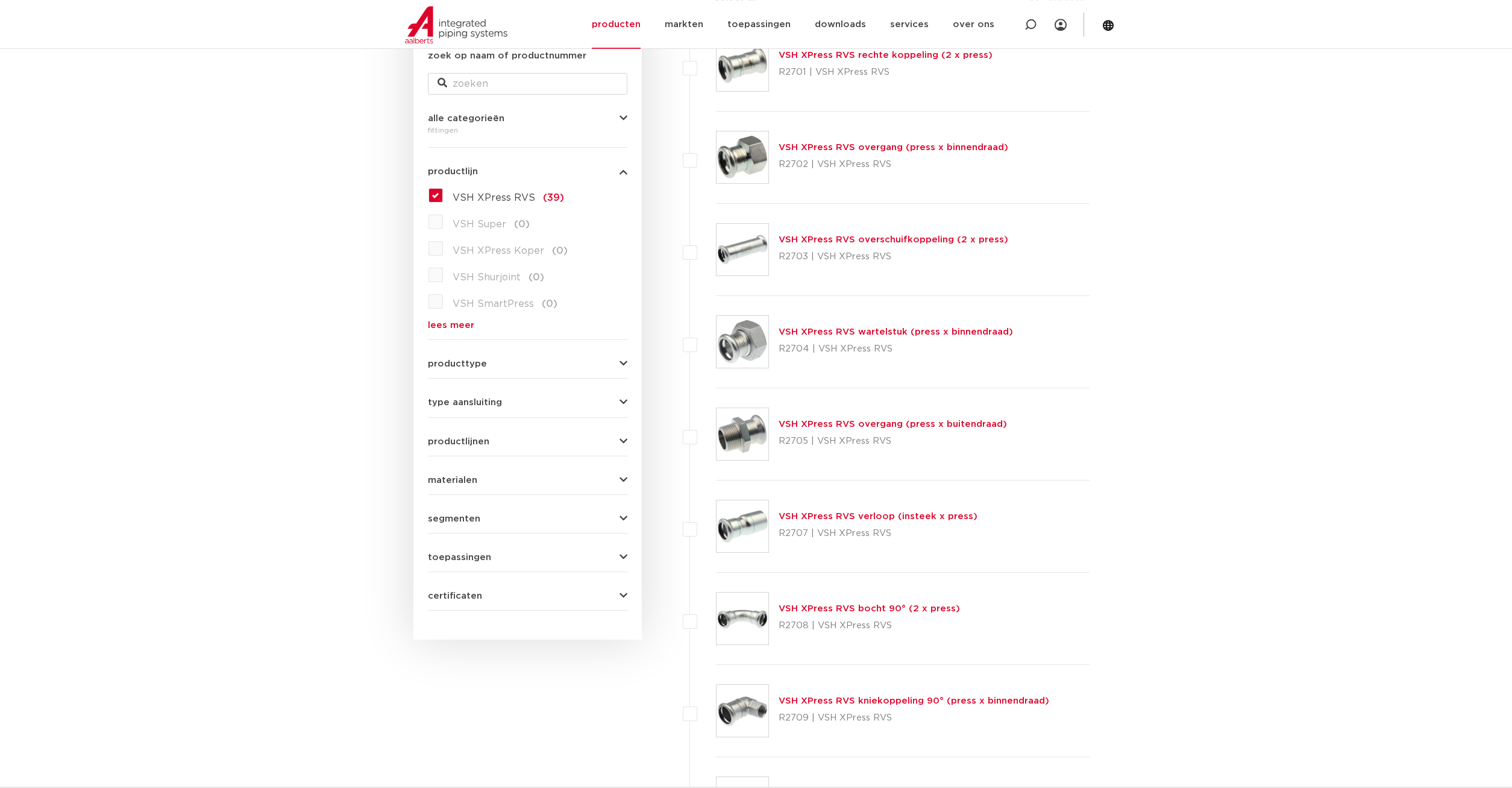
scroll to position [210, 0]
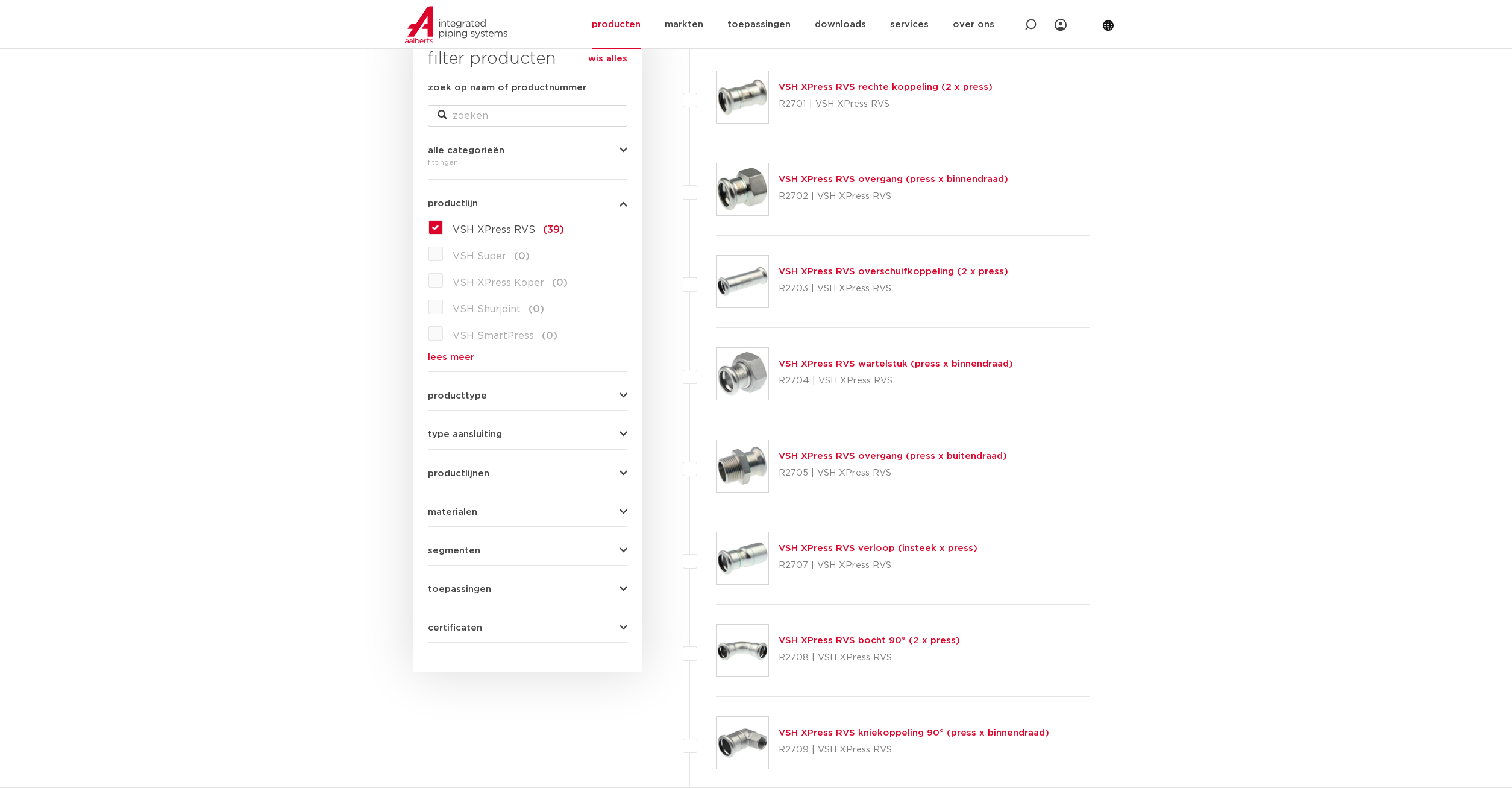
click at [455, 355] on link "lees meer" at bounding box center [527, 356] width 200 height 9
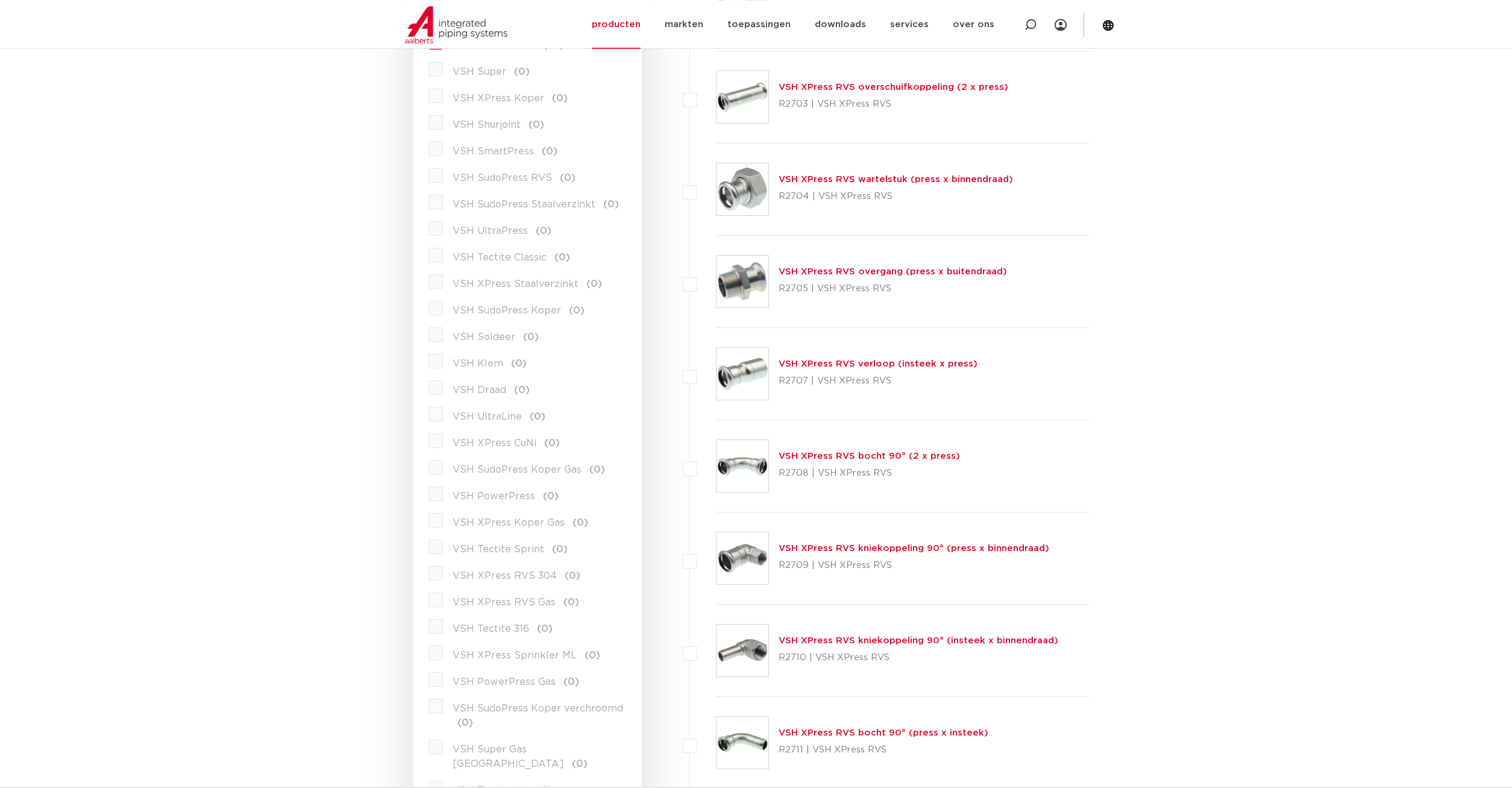
click at [443, 575] on label "VSH XPress RVS 304 (0)" at bounding box center [512, 573] width 138 height 19
click at [443, 574] on label "VSH XPress RVS 304 (0)" at bounding box center [512, 573] width 138 height 19
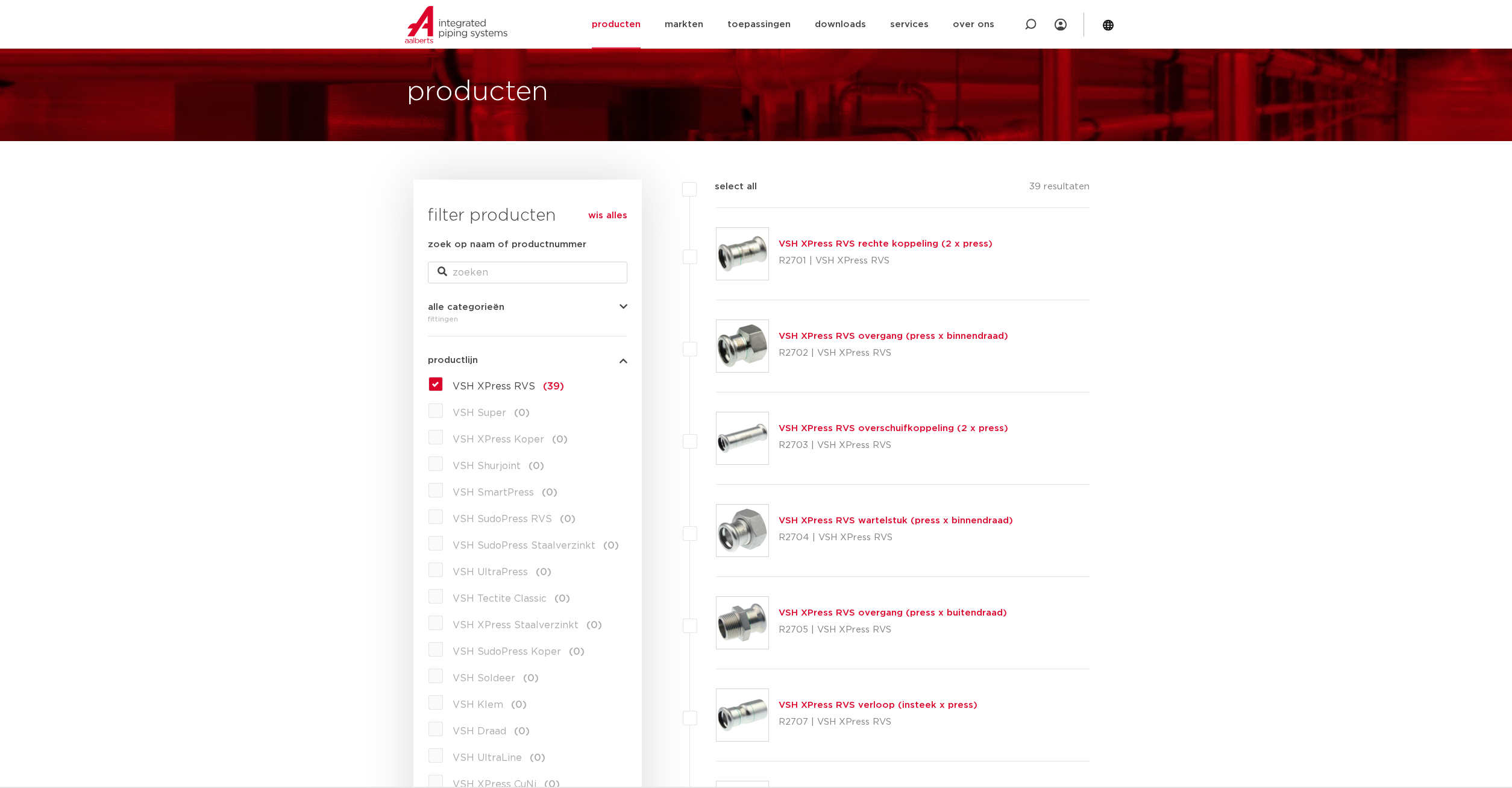
scroll to position [26, 0]
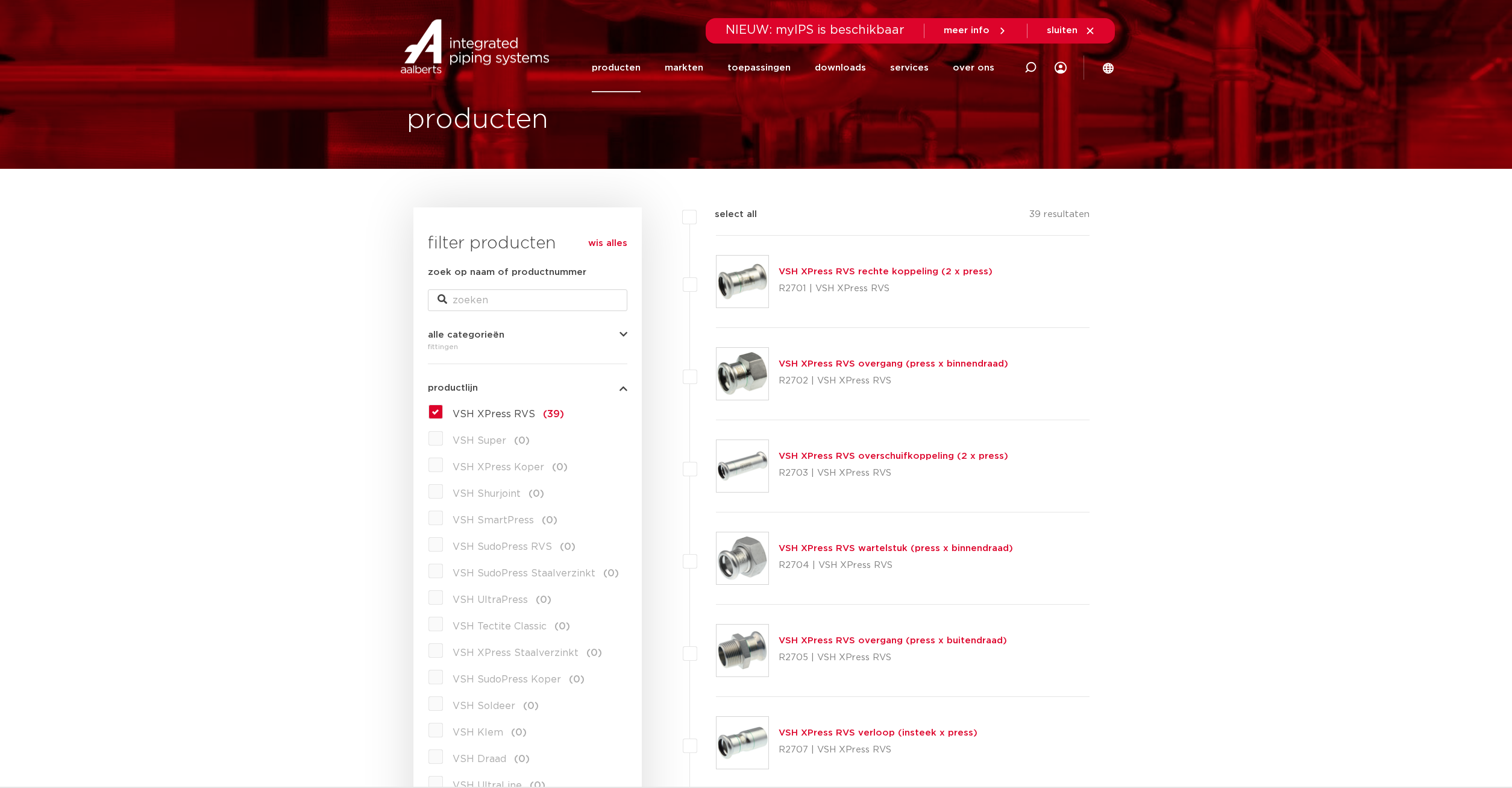
click at [443, 416] on label "VSH XPress RVS (39)" at bounding box center [504, 411] width 121 height 19
click at [0, 0] on input "VSH XPress RVS (39)" at bounding box center [0, 0] width 0 height 0
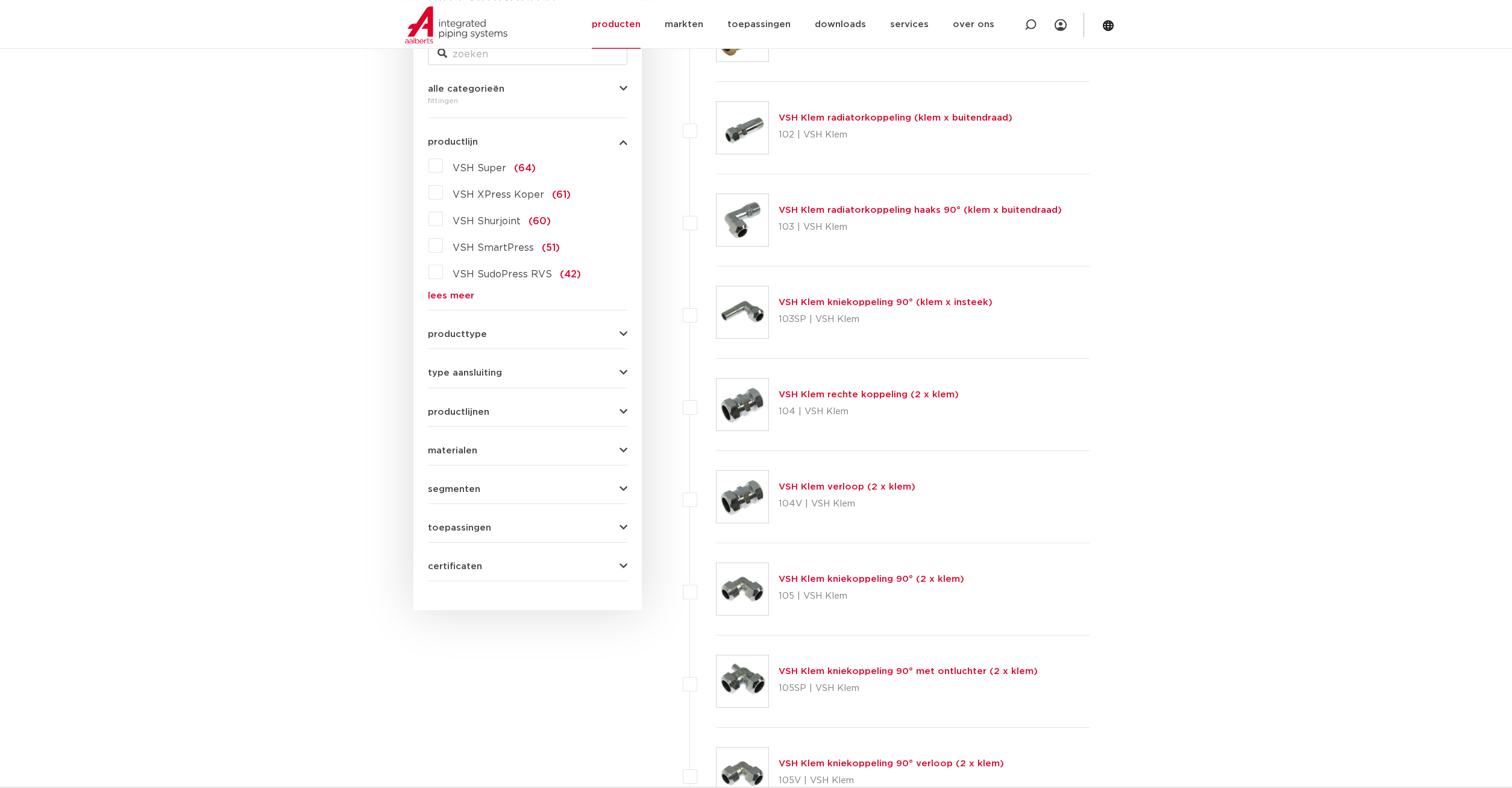
scroll to position [271, 0]
click at [450, 294] on link "lees meer" at bounding box center [527, 296] width 200 height 9
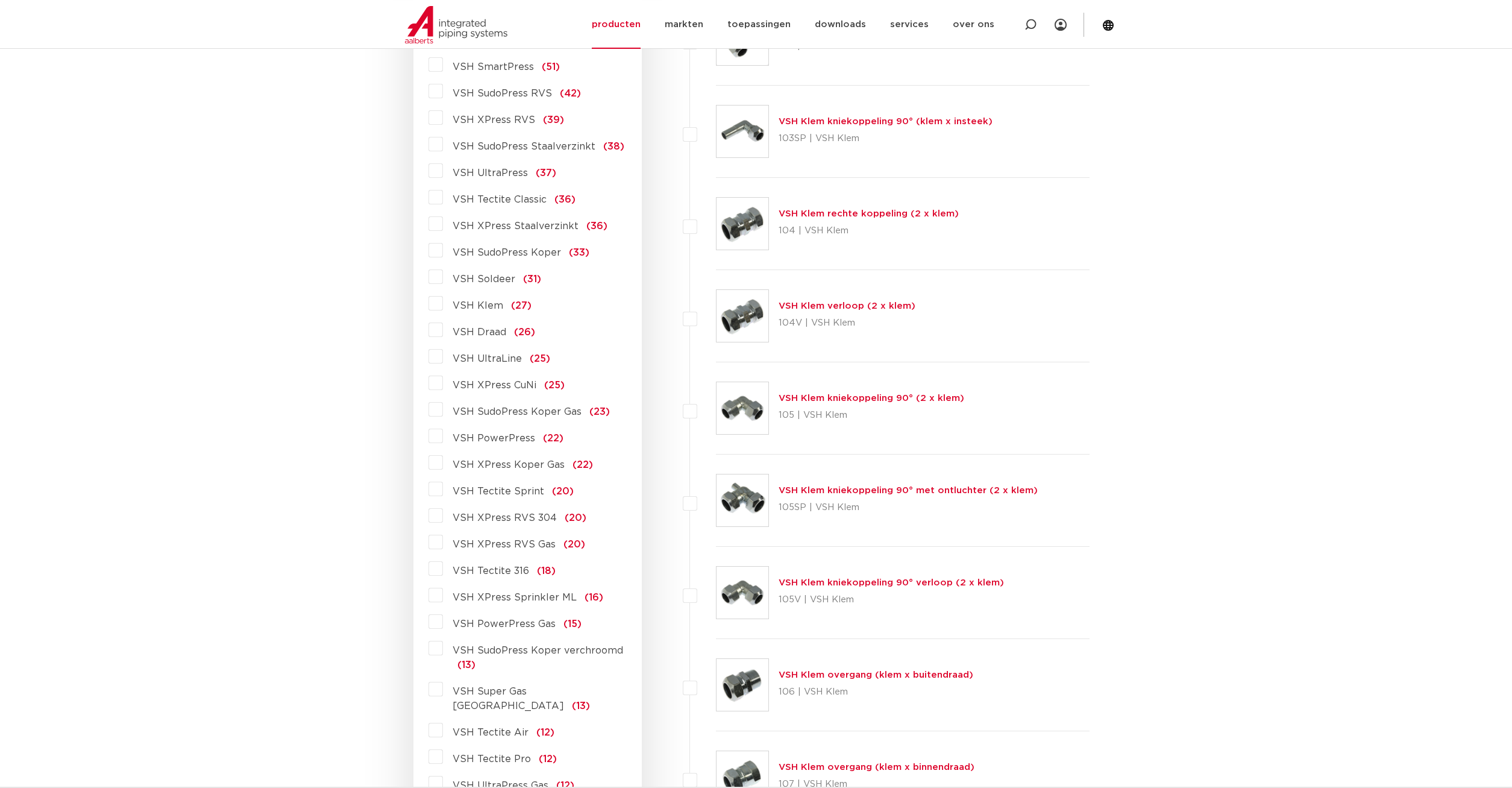
scroll to position [517, 0]
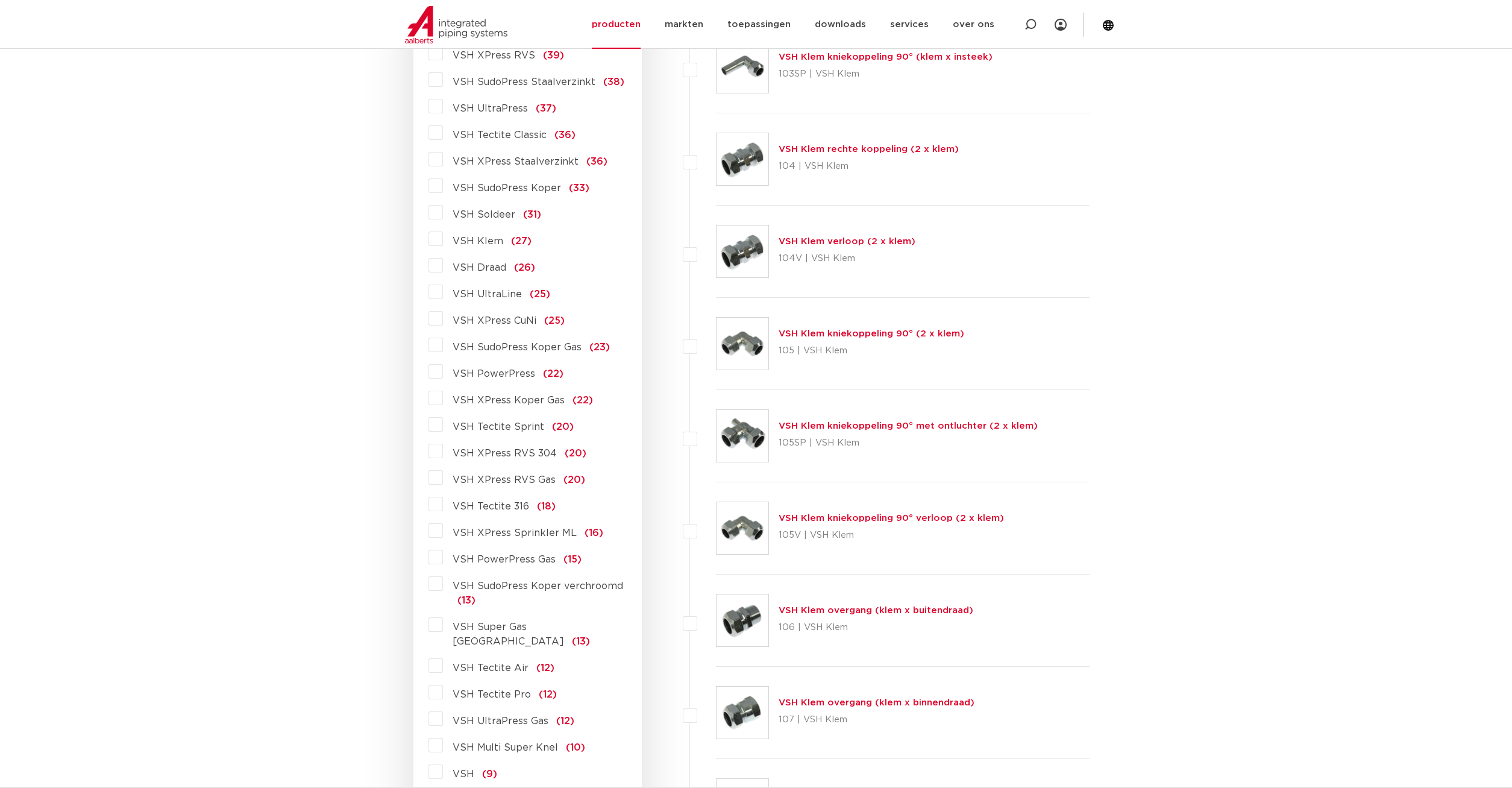
click at [443, 456] on label "VSH XPress RVS 304 (20)" at bounding box center [515, 450] width 143 height 19
click at [0, 0] on input "VSH XPress RVS 304 (20)" at bounding box center [0, 0] width 0 height 0
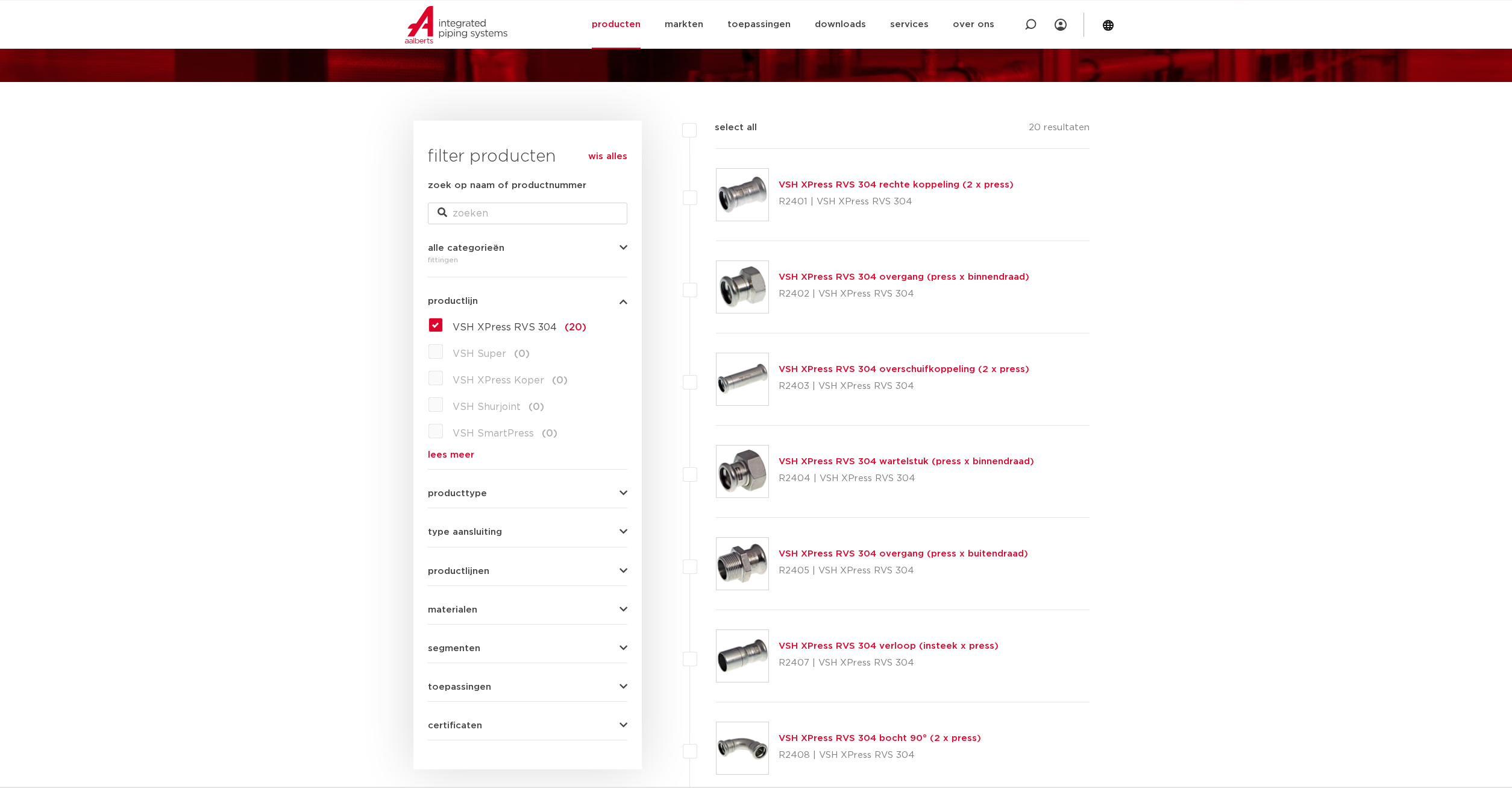
scroll to position [86, 0]
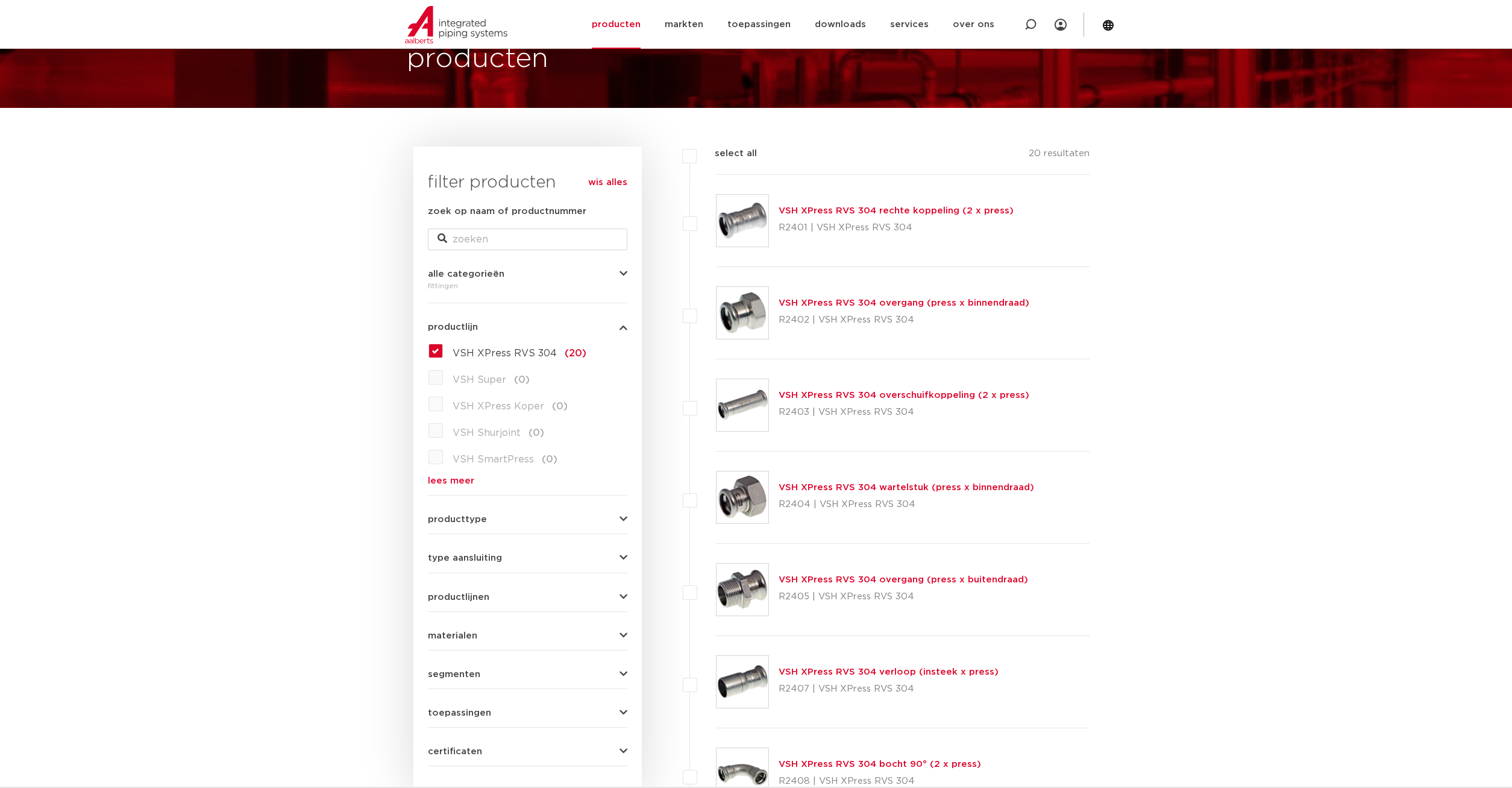
click at [833, 206] on link "VSH XPress RVS 304 rechte koppeling (2 x press)" at bounding box center [897, 210] width 236 height 9
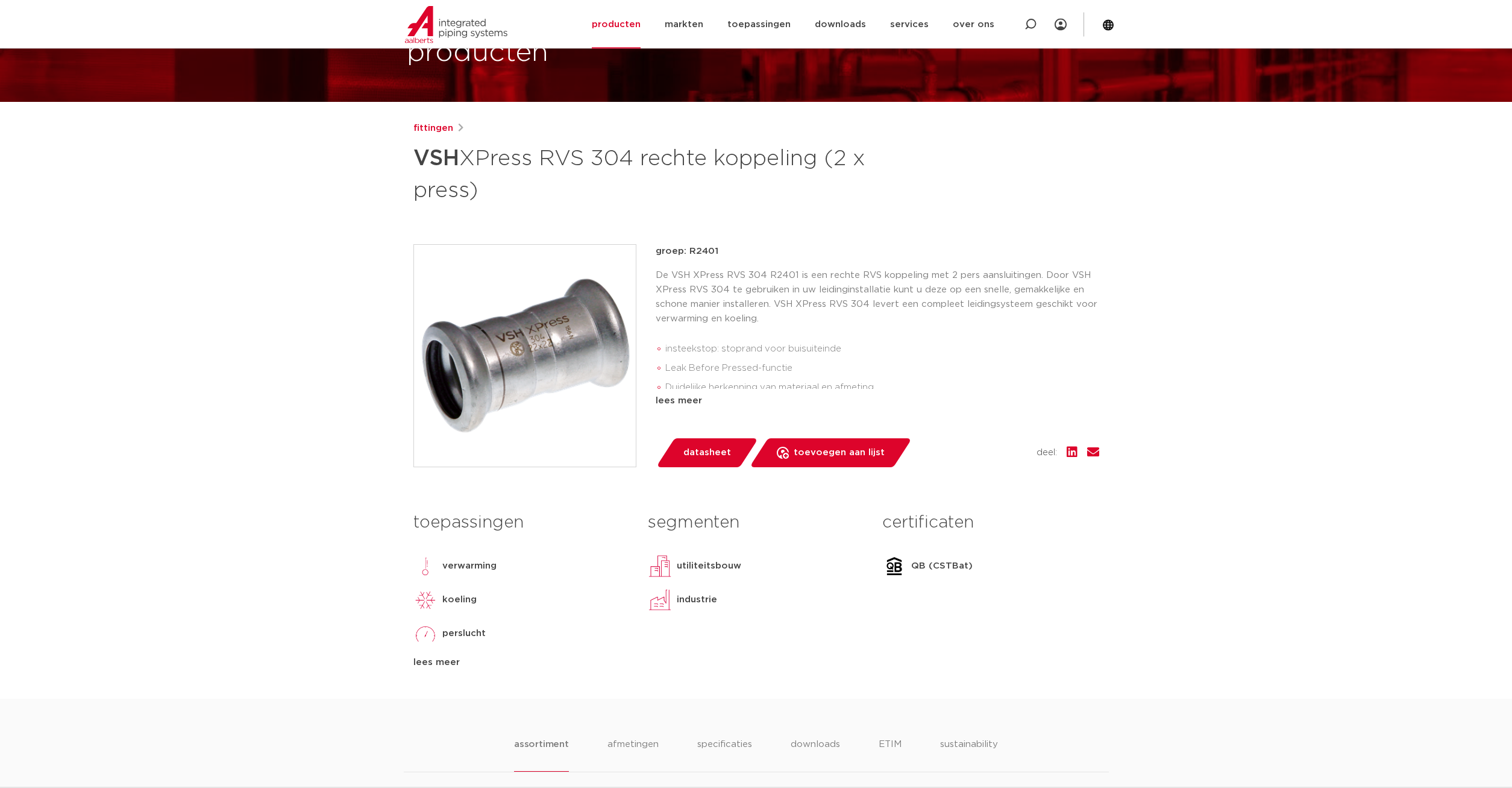
scroll to position [123, 0]
